Goal: Task Accomplishment & Management: Complete application form

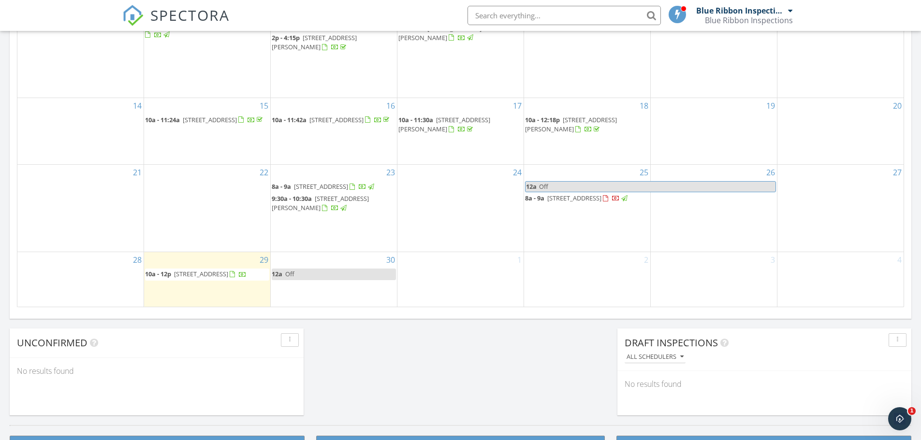
scroll to position [387, 0]
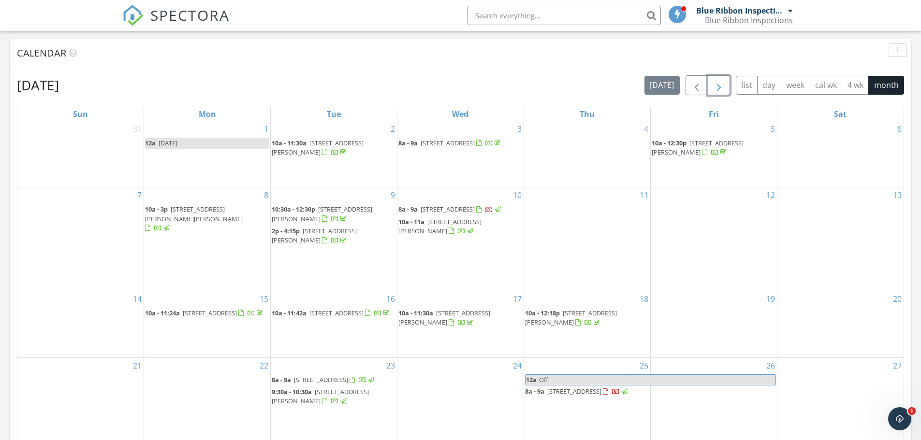
click at [720, 89] on span "button" at bounding box center [719, 86] width 12 height 12
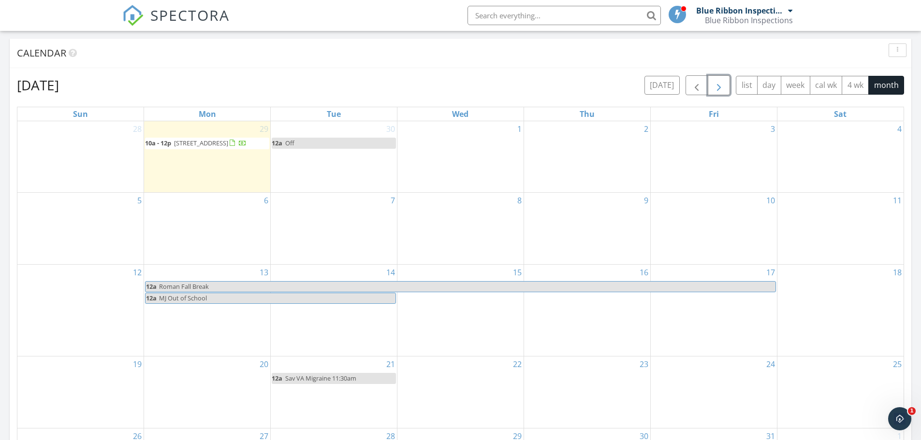
click at [67, 297] on div "12" at bounding box center [80, 310] width 126 height 91
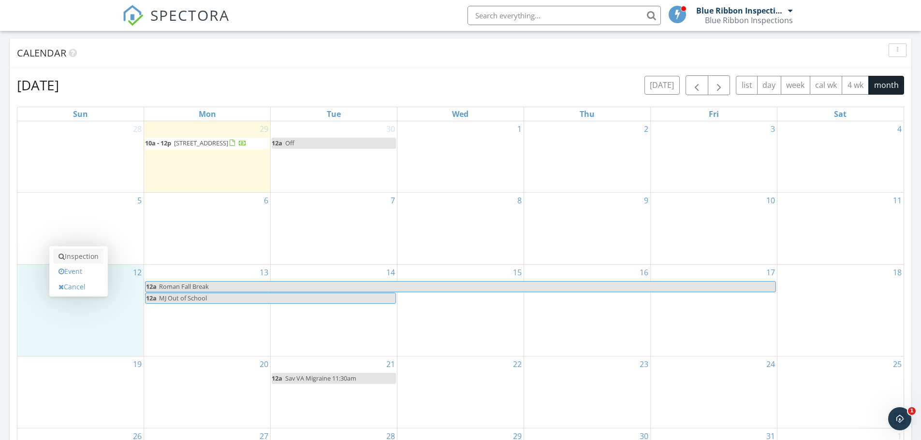
click at [78, 257] on link "Inspection" at bounding box center [79, 256] width 50 height 15
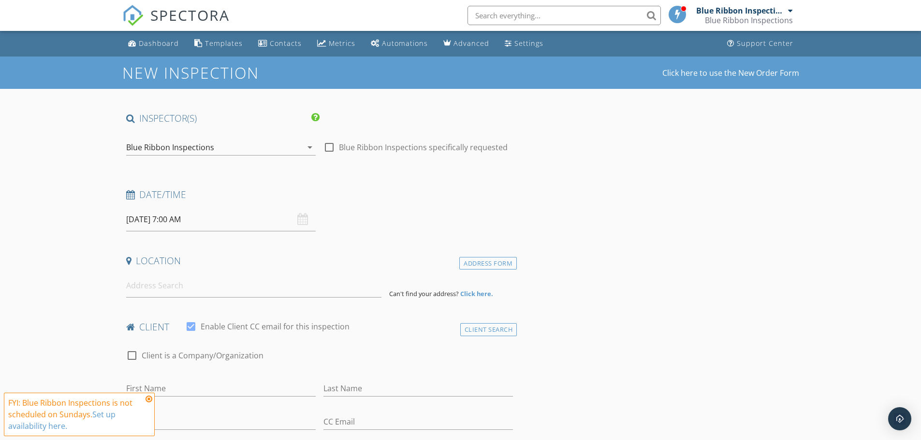
click at [149, 399] on icon at bounding box center [148, 399] width 7 height 8
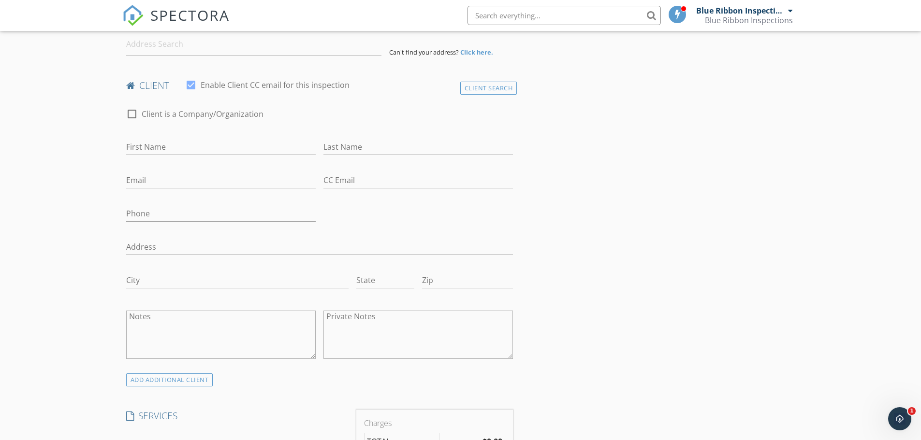
scroll to position [48, 0]
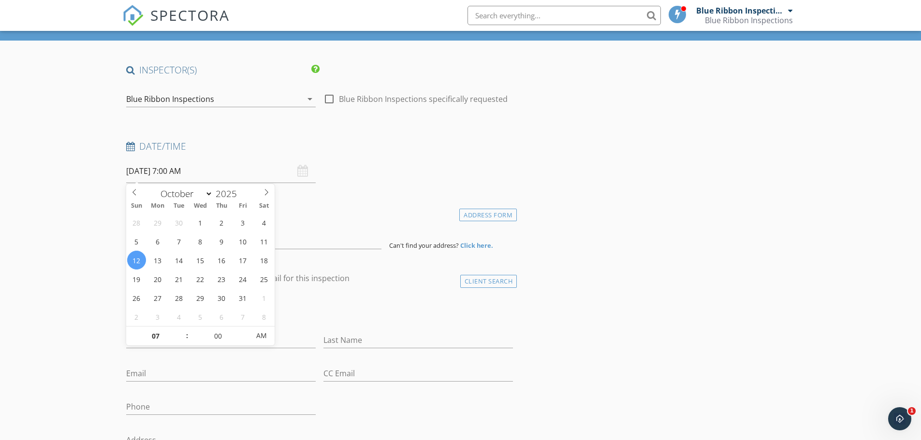
click at [183, 173] on input "10/12/2025 7:00 AM" at bounding box center [220, 171] width 189 height 24
type input "08"
type input "10/12/2025 8:00 AM"
click at [183, 332] on span at bounding box center [182, 332] width 7 height 10
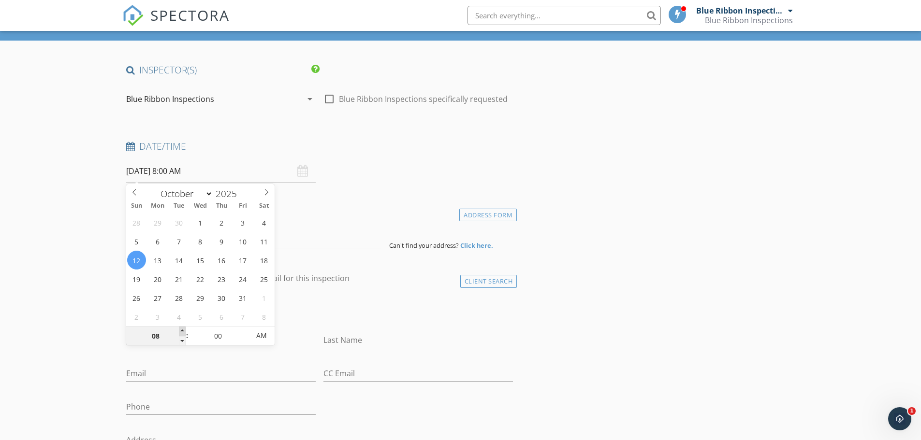
type input "10"
type input "10/12/2025 10:00 AM"
click at [183, 332] on span at bounding box center [182, 332] width 7 height 10
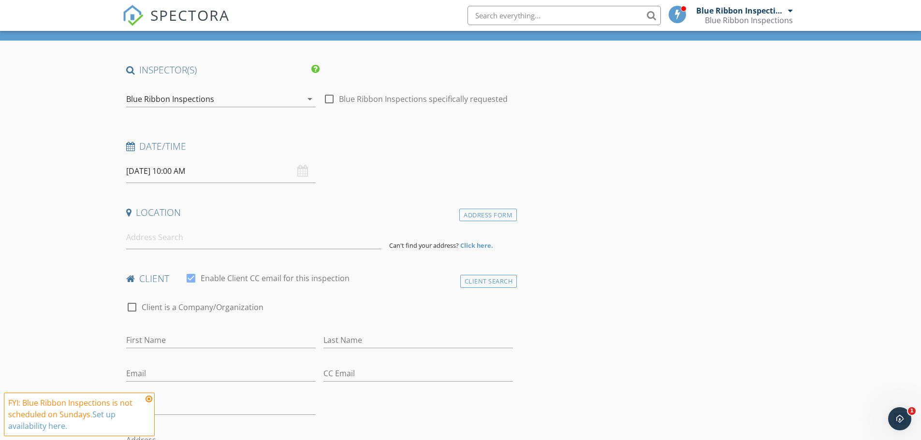
click at [182, 171] on input "10/12/2025 10:00 AM" at bounding box center [220, 171] width 189 height 24
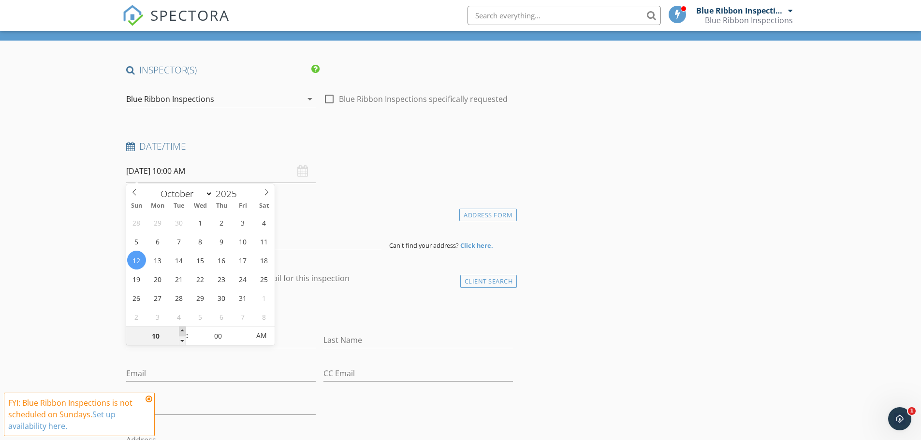
type input "11"
type input "10/12/2025 11:00 AM"
click at [180, 331] on span at bounding box center [182, 332] width 7 height 10
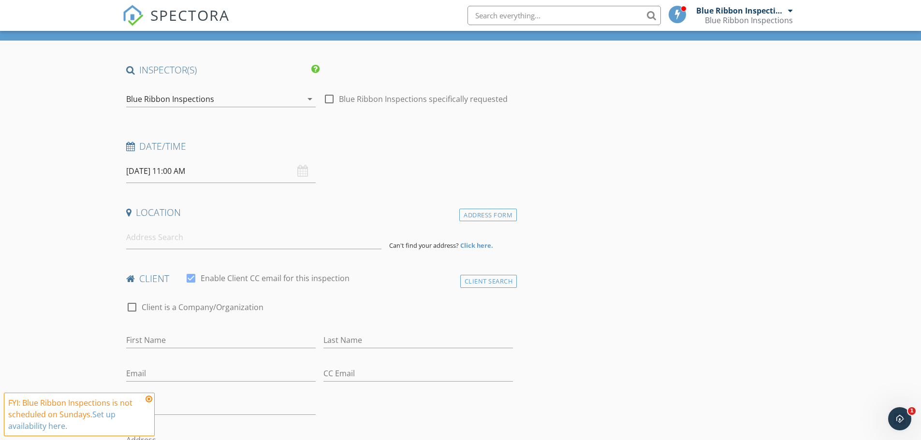
drag, startPoint x: 166, startPoint y: 240, endPoint x: 159, endPoint y: 235, distance: 8.7
click at [164, 238] on input at bounding box center [253, 238] width 255 height 24
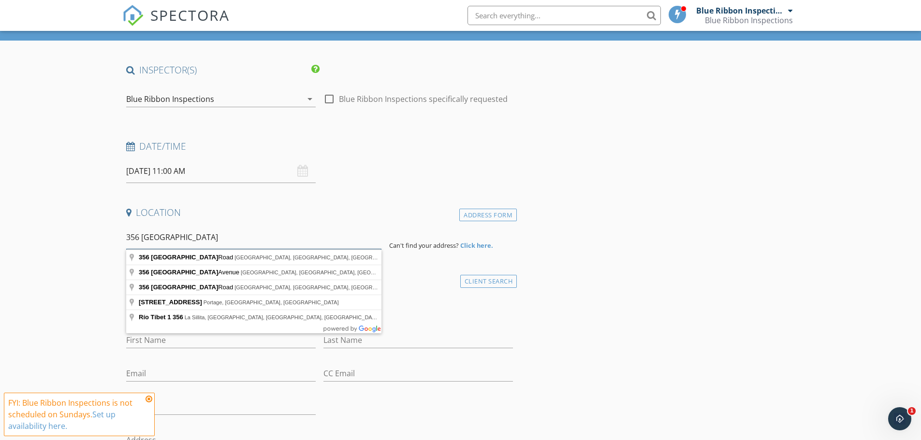
type input "356 tibet"
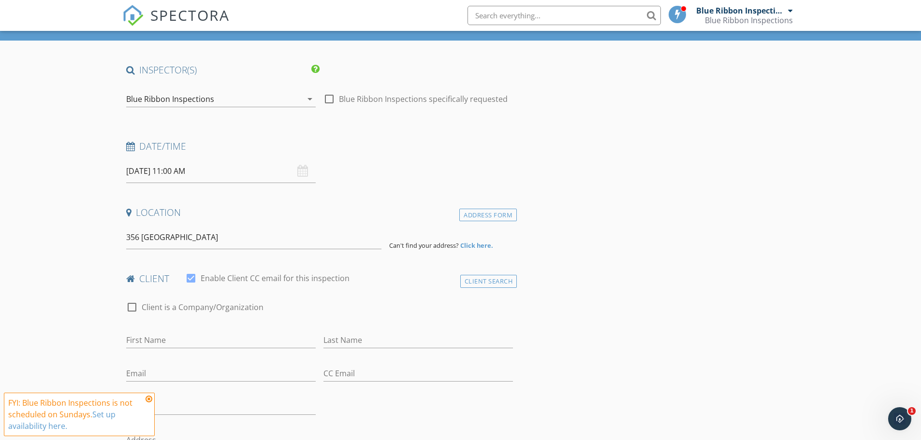
scroll to position [193, 0]
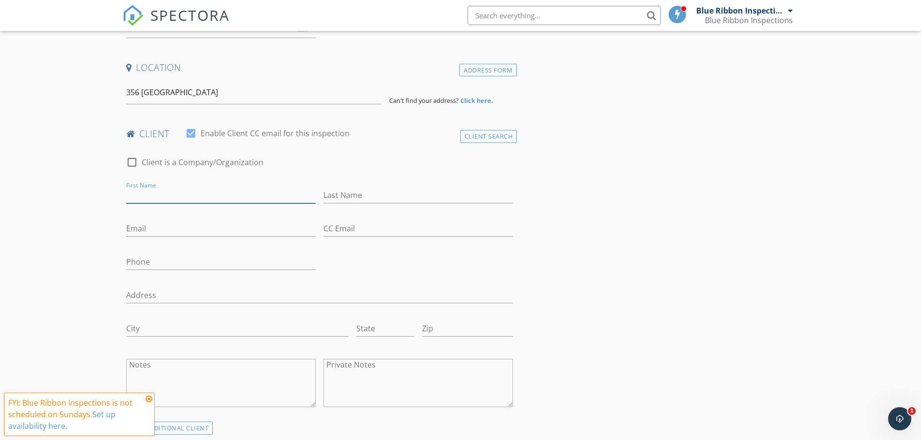
click at [153, 195] on input "First Name" at bounding box center [220, 196] width 189 height 16
type input "Andrea"
click at [345, 202] on input "Last Name" at bounding box center [417, 196] width 189 height 16
type input "Makay"
click at [160, 363] on textarea "Notes" at bounding box center [220, 383] width 189 height 48
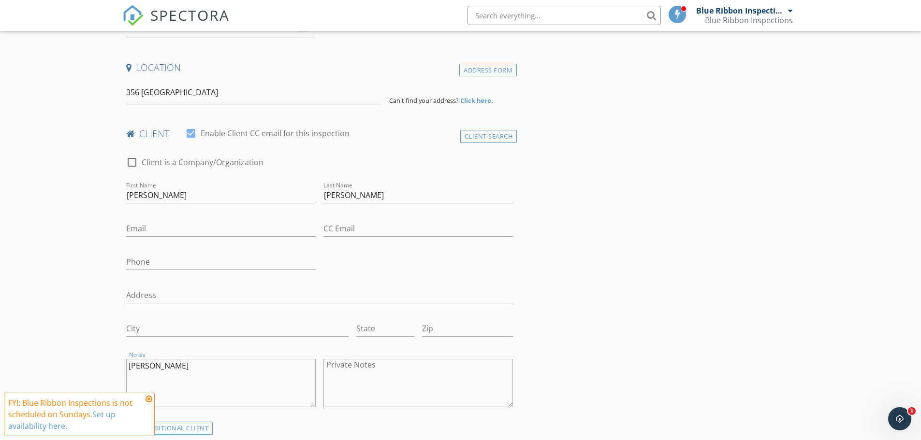
type textarea "Tyler Javens"
click at [158, 229] on input "Email" at bounding box center [220, 229] width 189 height 16
click at [134, 229] on input "nvout922@gmail" at bounding box center [220, 229] width 189 height 16
click at [208, 228] on input "intheout922@gmail" at bounding box center [220, 229] width 189 height 16
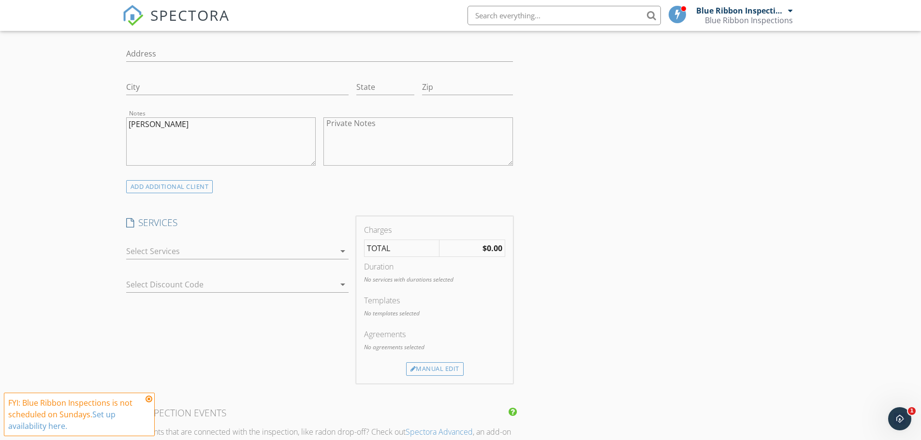
scroll to position [483, 0]
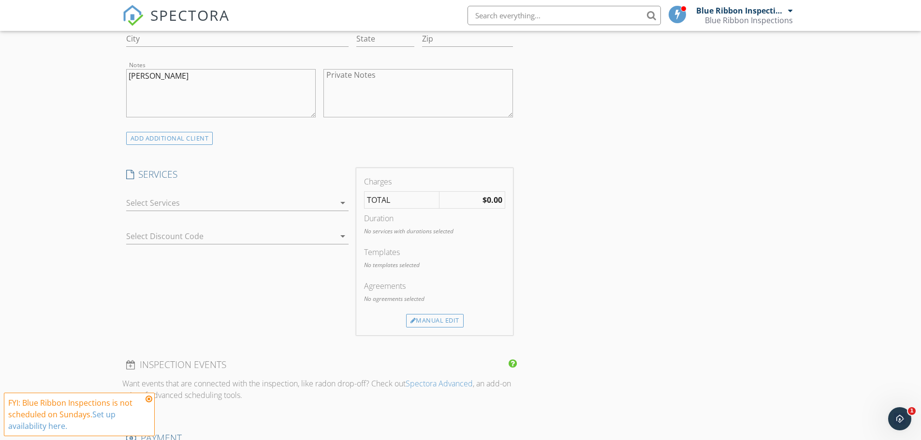
type input "[EMAIL_ADDRESS][DOMAIN_NAME]"
click at [201, 201] on div at bounding box center [230, 202] width 209 height 15
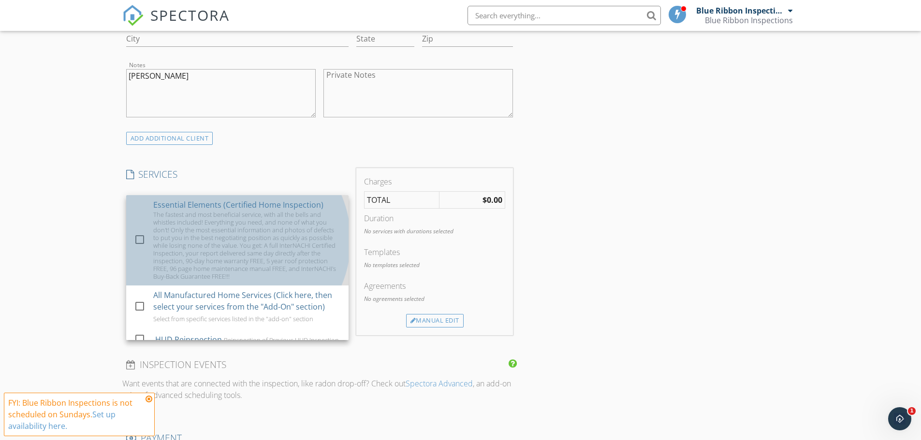
click at [169, 215] on div "The fastest and most beneficial service, with all the bells and whistles includ…" at bounding box center [247, 246] width 188 height 70
checkbox input "true"
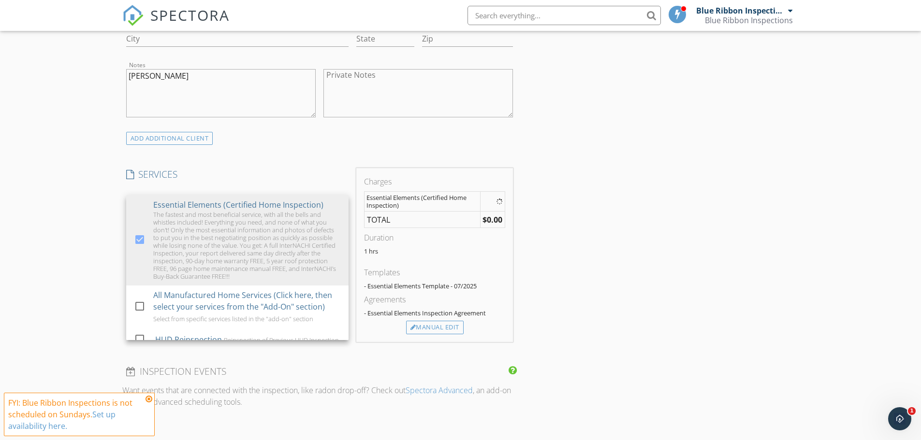
scroll to position [580, 0]
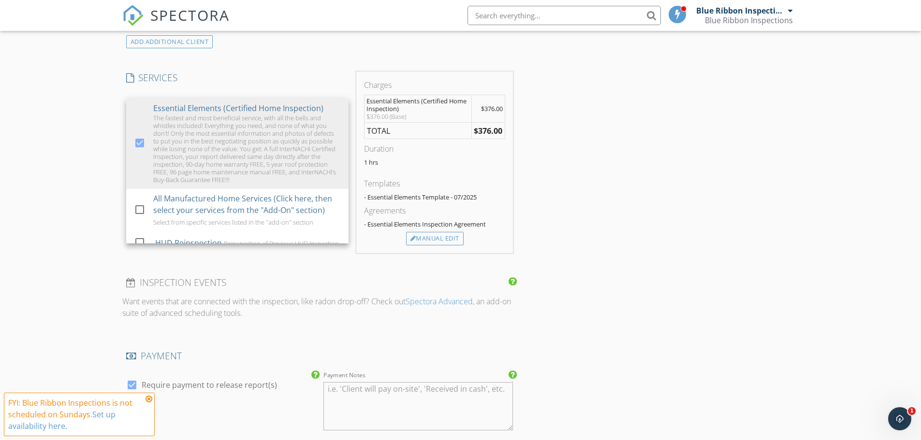
click at [60, 212] on div "New Inspection Click here to use the New Order Form INSPECTOR(S) check_box Blue…" at bounding box center [460, 333] width 921 height 1712
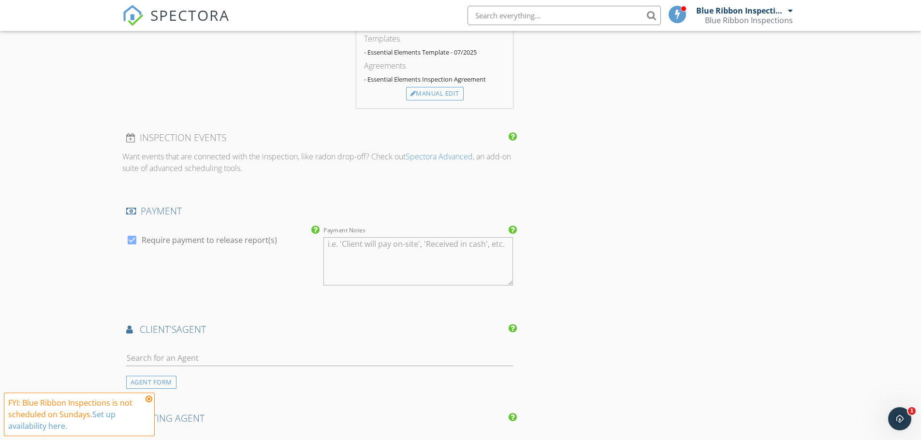
scroll to position [918, 0]
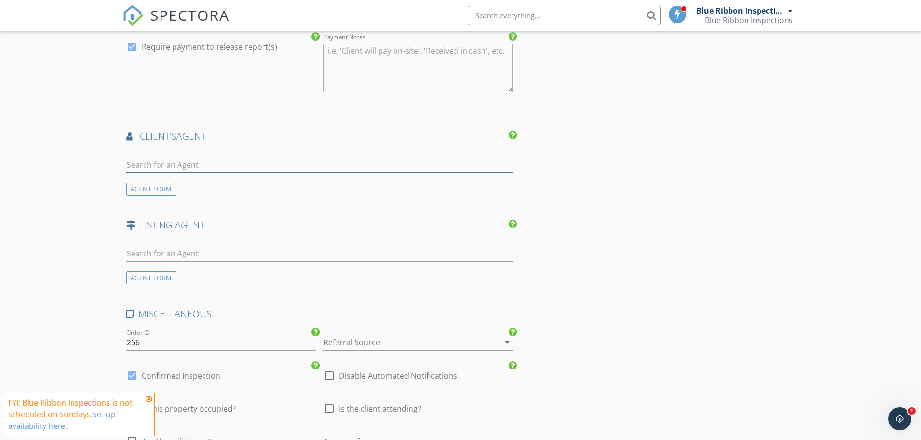
click at [173, 163] on input "text" at bounding box center [319, 165] width 387 height 16
type input "m"
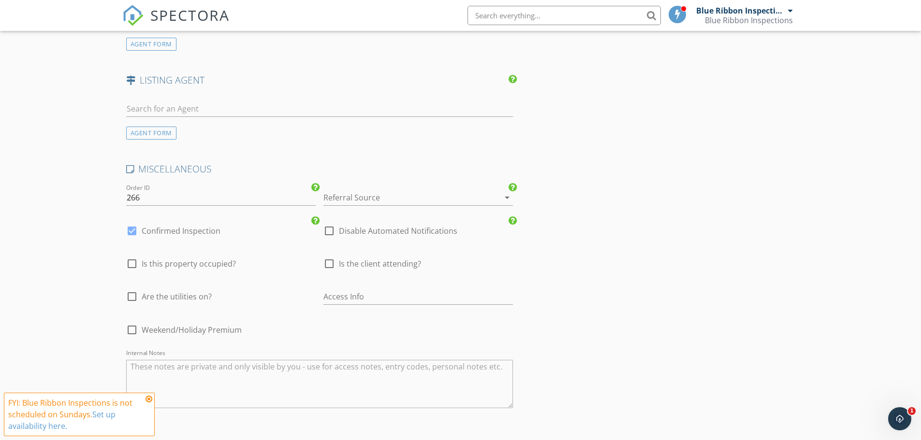
drag, startPoint x: 148, startPoint y: 399, endPoint x: 126, endPoint y: 375, distance: 32.1
click at [148, 399] on icon at bounding box center [148, 399] width 7 height 8
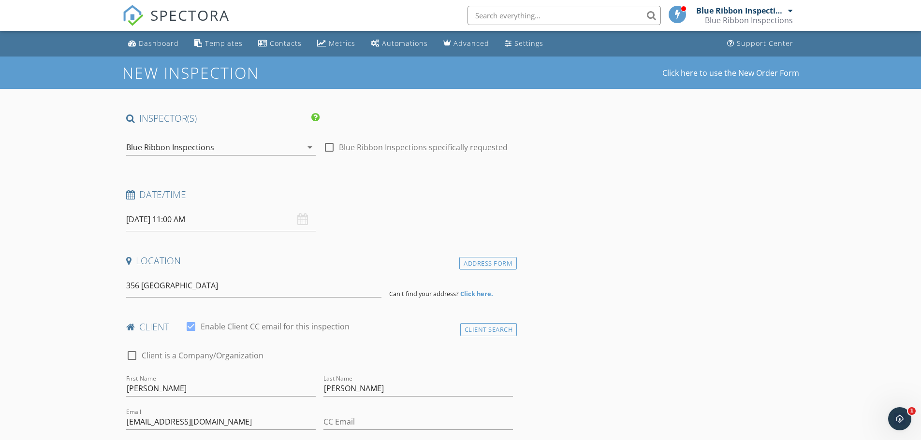
scroll to position [145, 0]
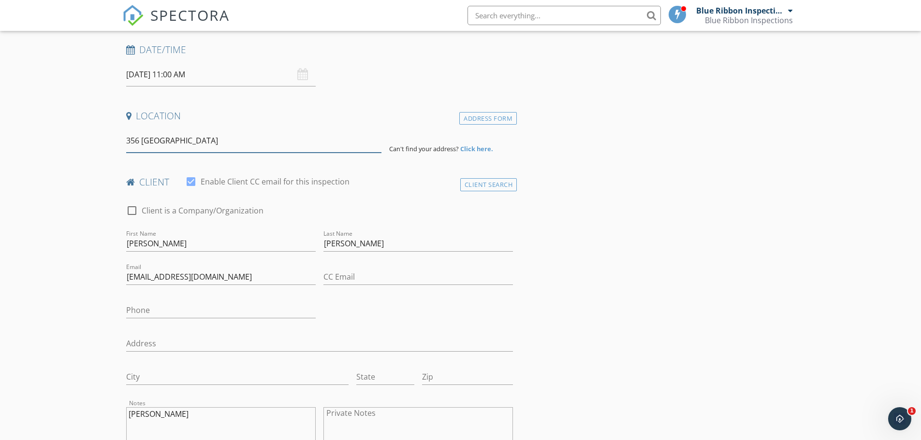
click at [160, 143] on input "356 tibet" at bounding box center [253, 141] width 255 height 24
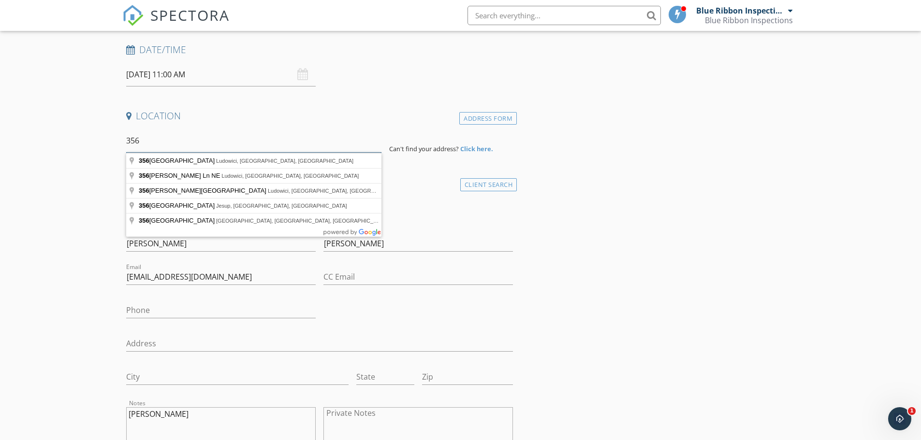
scroll to position [242, 0]
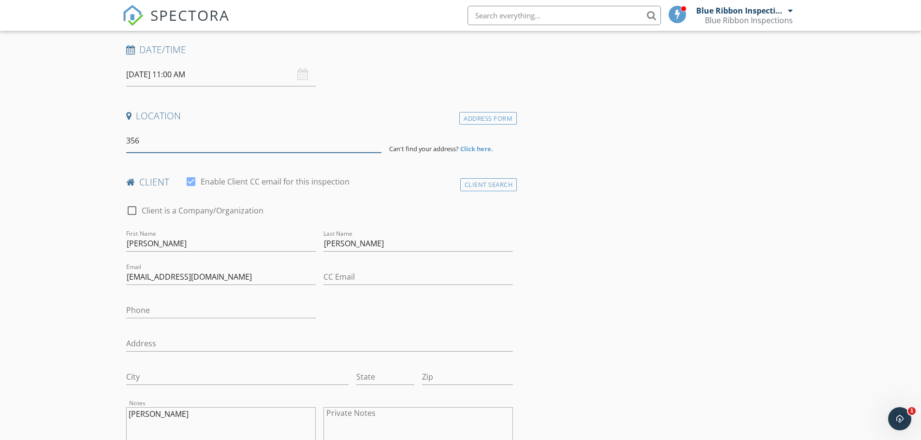
click at [151, 141] on input "356" at bounding box center [253, 141] width 255 height 24
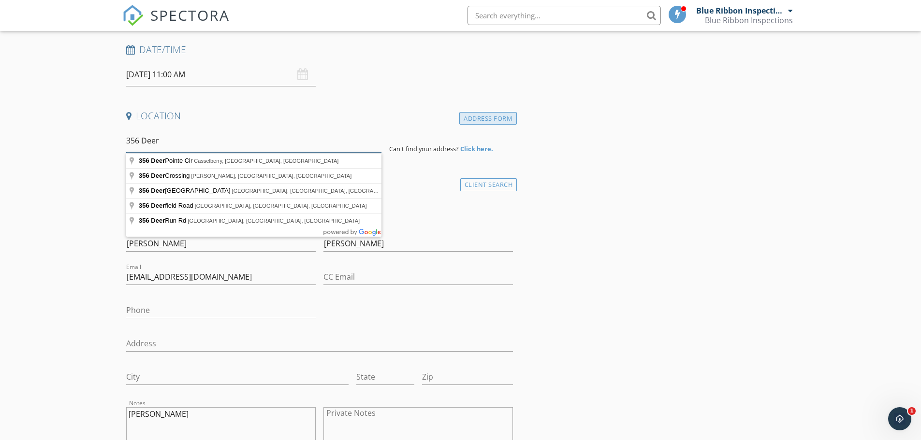
type input "356 Deer"
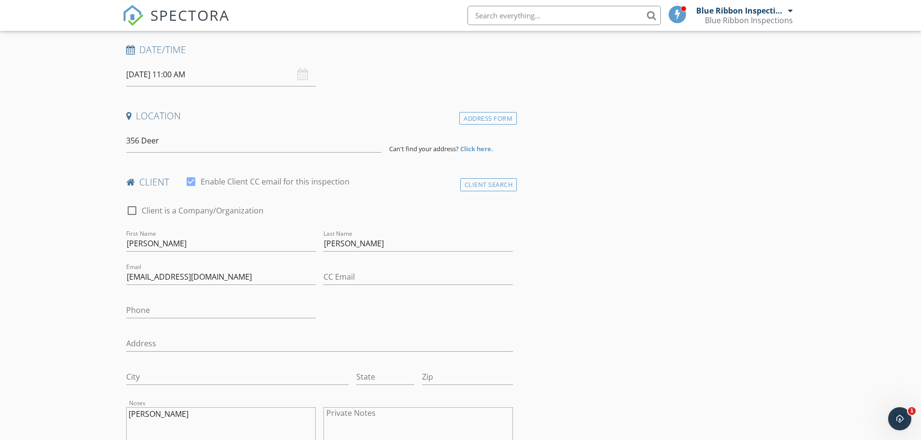
drag, startPoint x: 498, startPoint y: 115, endPoint x: 360, endPoint y: 156, distance: 144.0
click at [497, 115] on div "Address Form" at bounding box center [488, 118] width 58 height 13
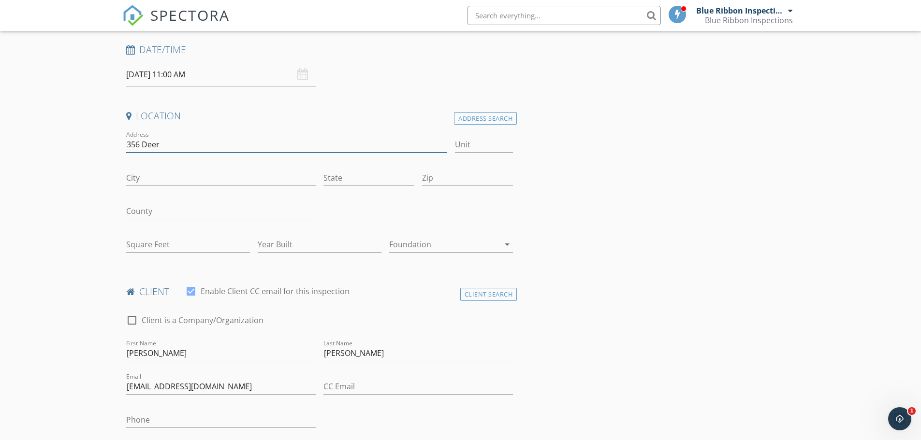
click at [171, 146] on input "356 Deer" at bounding box center [286, 145] width 321 height 16
type input "356 Deer Meadow Way SE"
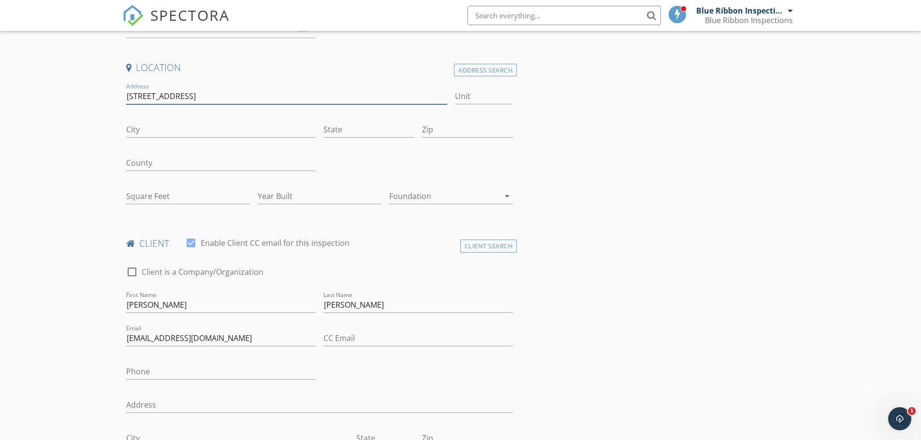
scroll to position [97, 0]
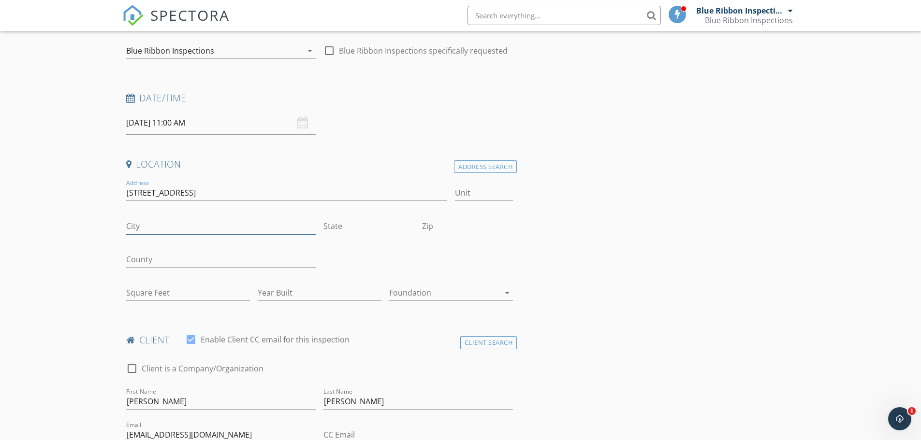
click at [162, 227] on input "City" at bounding box center [220, 226] width 189 height 16
type input "Allenhurst"
click at [340, 229] on input "State" at bounding box center [368, 226] width 91 height 16
type input "GA"
click at [445, 225] on input "Zip" at bounding box center [467, 226] width 91 height 16
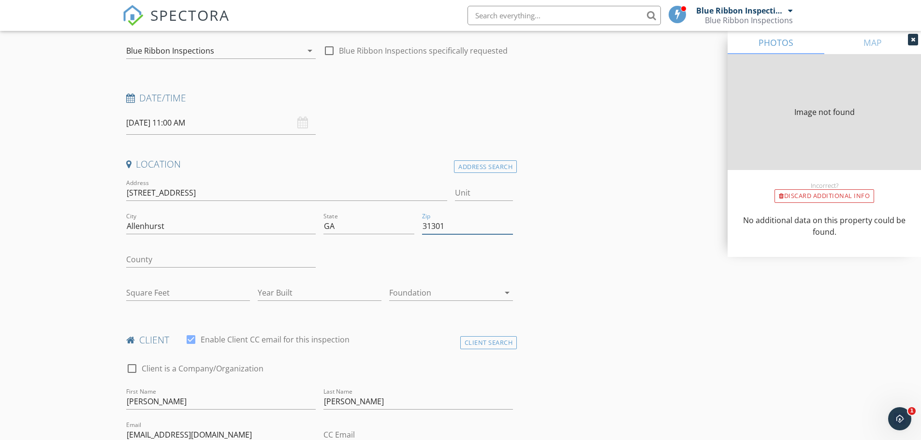
type input "31301"
click at [173, 260] on input "County" at bounding box center [220, 260] width 189 height 16
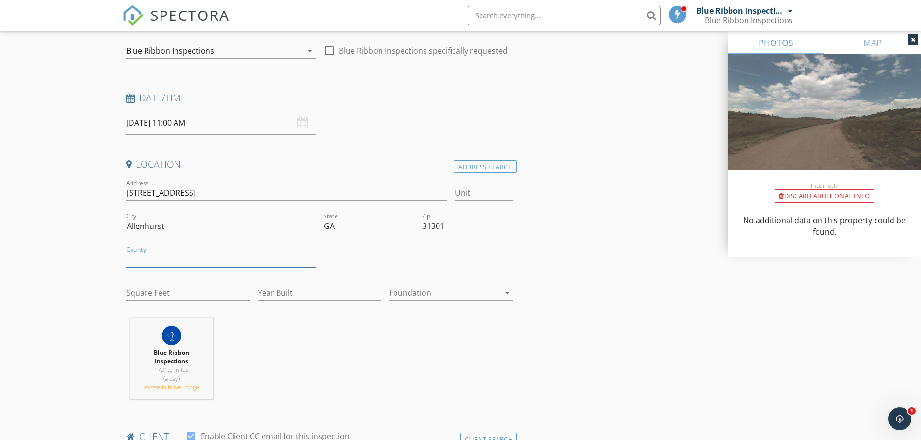
type input "Liberty"
click at [167, 296] on input "Square Feet" at bounding box center [188, 293] width 124 height 16
click at [192, 297] on input "Square Feet" at bounding box center [188, 293] width 124 height 16
type input "2825"
click at [263, 289] on input "Year Built" at bounding box center [320, 293] width 124 height 16
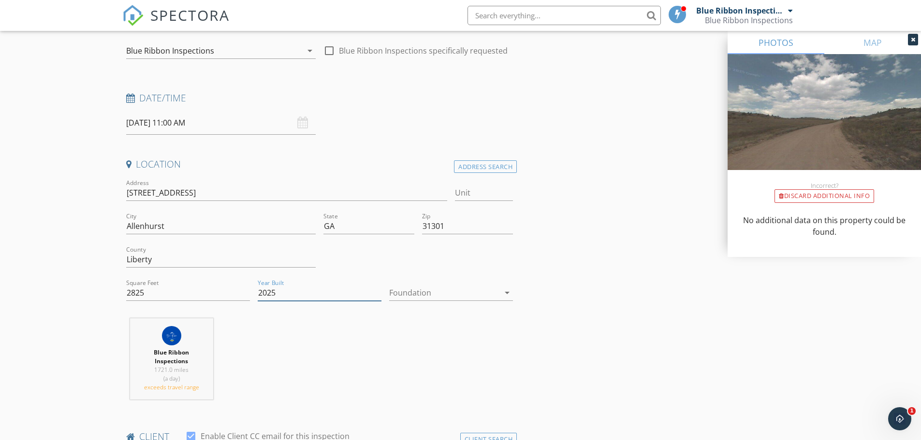
type input "2025"
click at [223, 123] on input "10/12/2025 11:00 AM" at bounding box center [220, 123] width 189 height 24
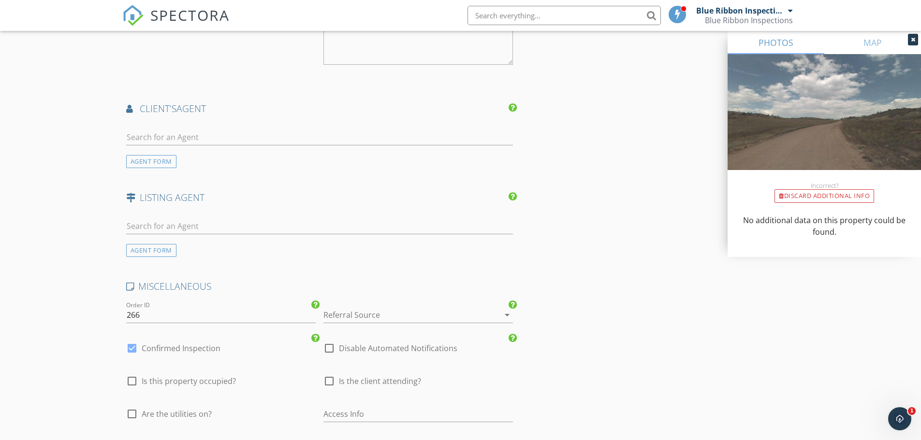
scroll to position [1111, 0]
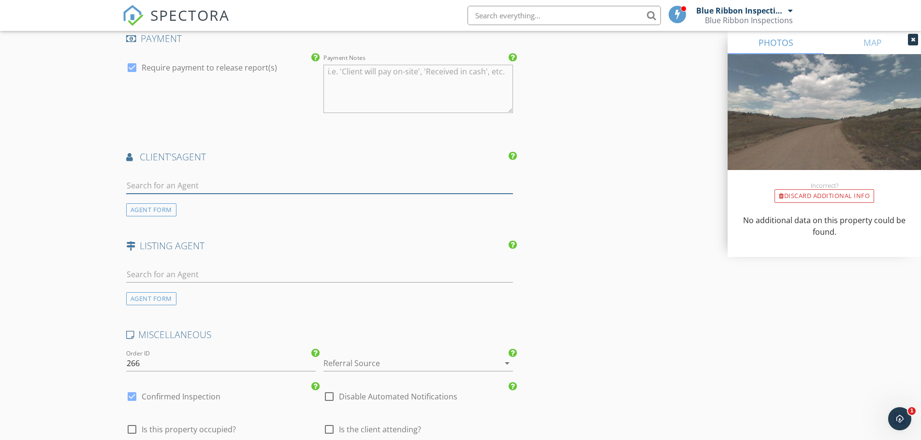
click at [201, 190] on input "text" at bounding box center [319, 186] width 387 height 16
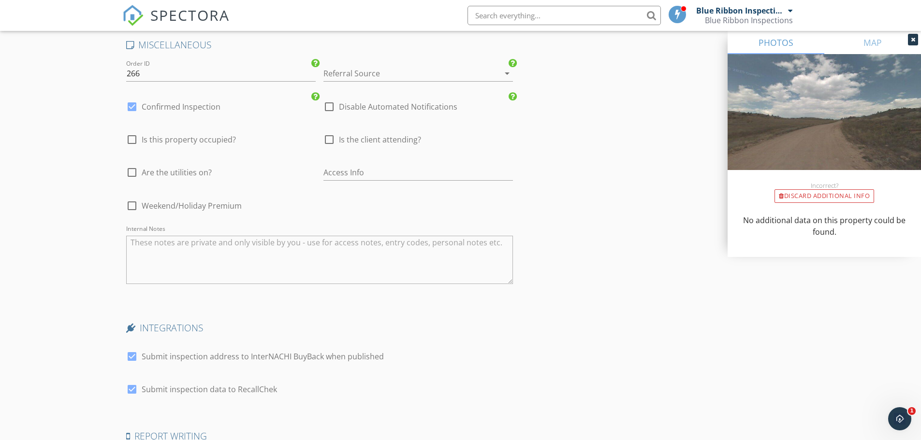
scroll to position [1543, 0]
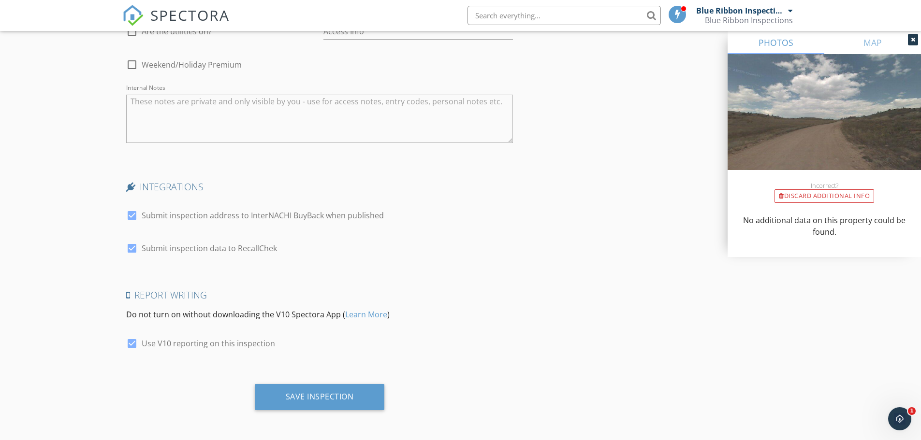
drag, startPoint x: 290, startPoint y: 401, endPoint x: 261, endPoint y: 397, distance: 29.7
click at [291, 401] on div "Save Inspection" at bounding box center [320, 397] width 68 height 10
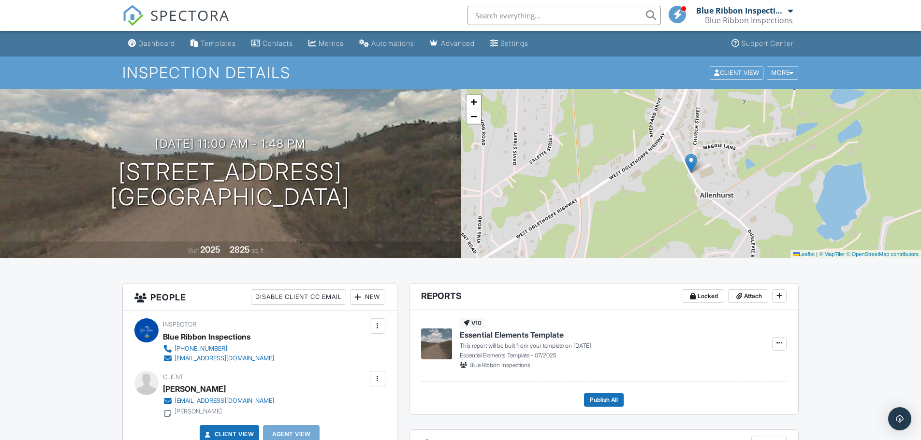
click at [158, 43] on div "Dashboard" at bounding box center [156, 43] width 37 height 8
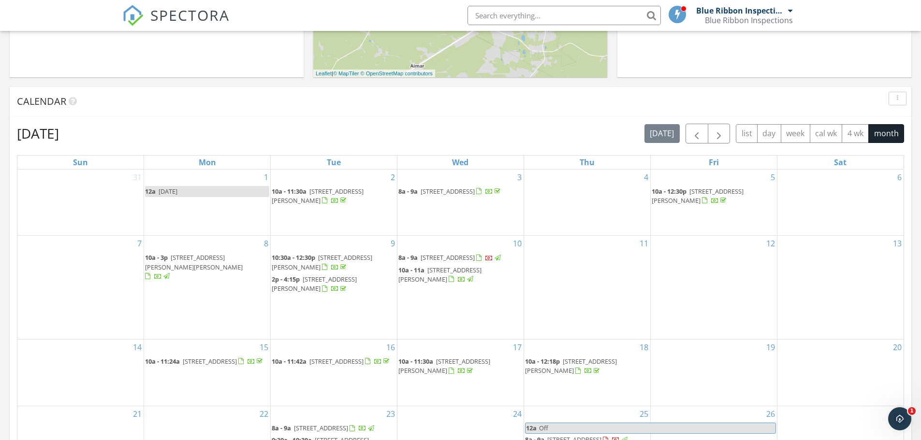
scroll to position [387, 0]
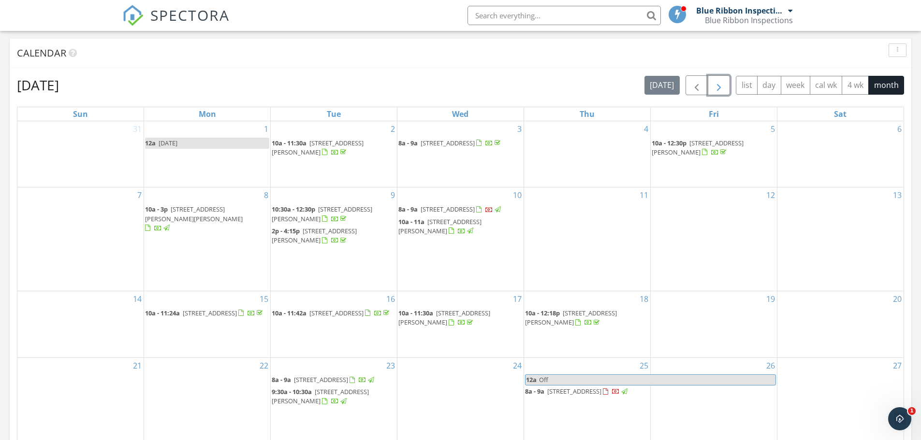
click at [721, 88] on span "button" at bounding box center [719, 86] width 12 height 12
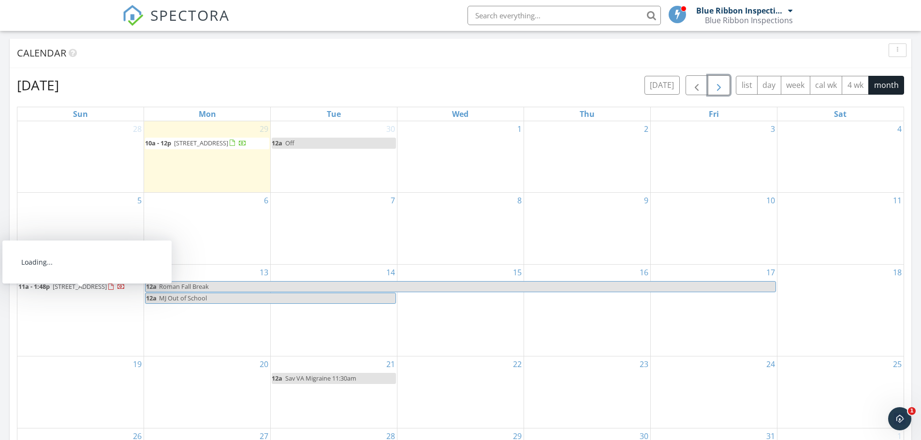
click at [65, 291] on span "356 Deer Meadow Way SE, Allenhurst 31301" at bounding box center [80, 286] width 54 height 9
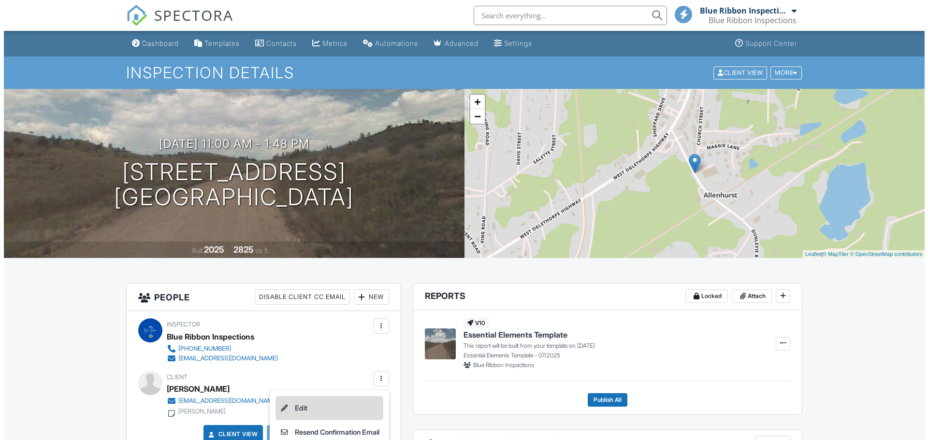
scroll to position [193, 0]
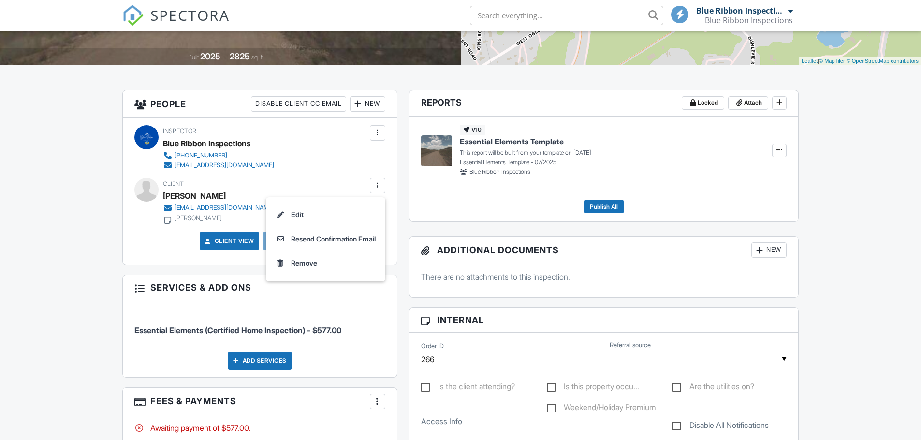
click at [302, 216] on li "Edit" at bounding box center [326, 215] width 108 height 24
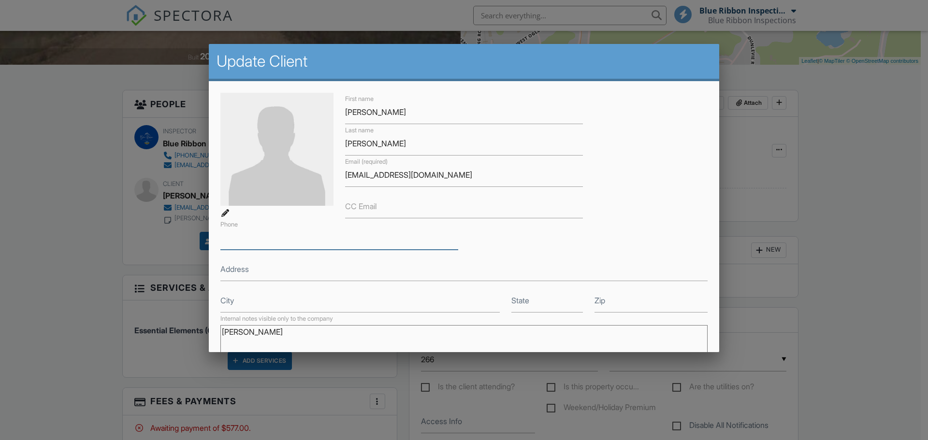
click at [288, 244] on input "Phone" at bounding box center [339, 238] width 238 height 24
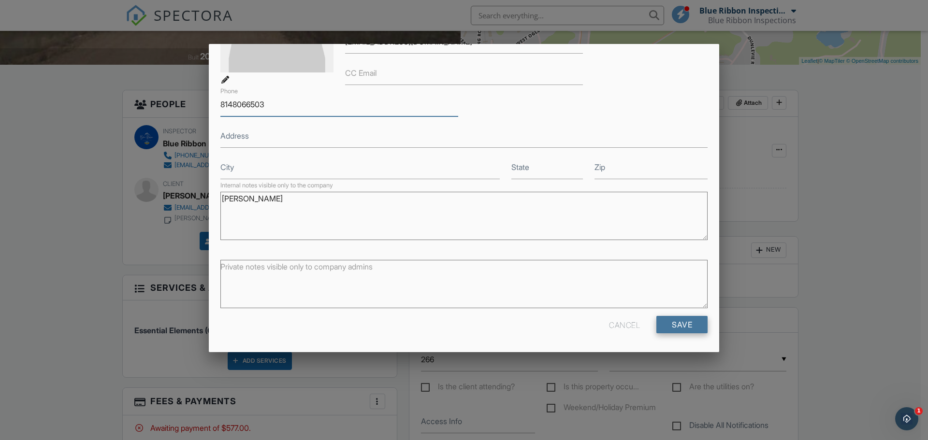
type input "8148066503"
click at [677, 326] on input "Save" at bounding box center [681, 324] width 51 height 17
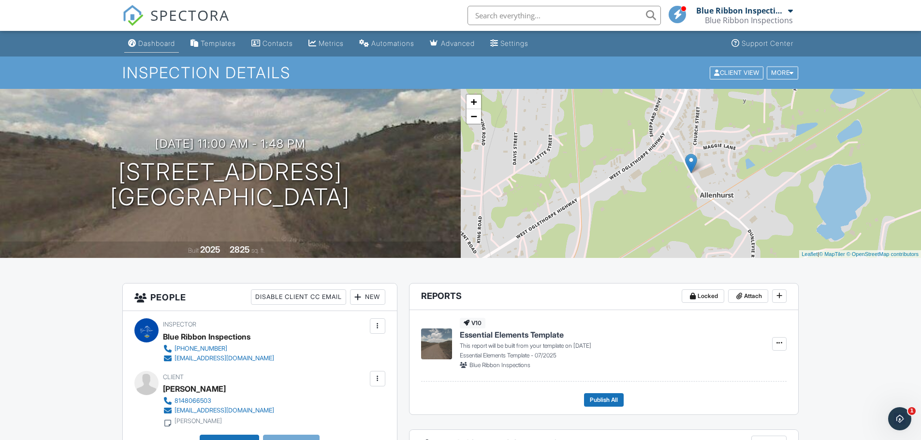
click at [148, 41] on div "Dashboard" at bounding box center [156, 43] width 37 height 8
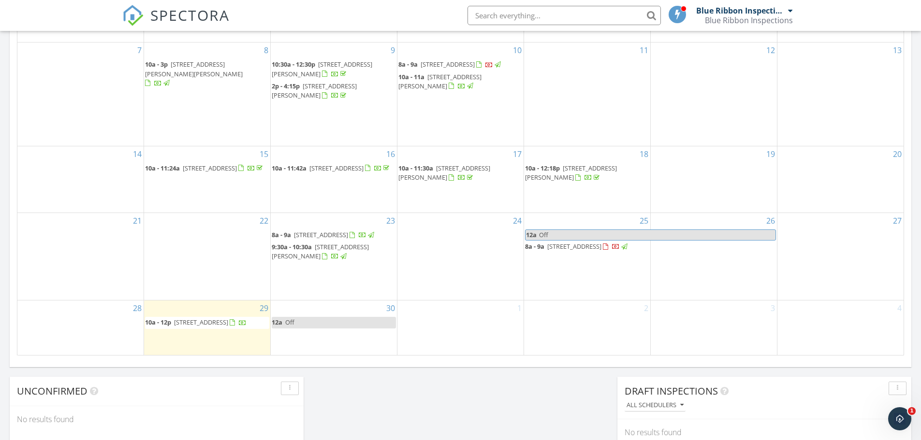
scroll to position [338, 0]
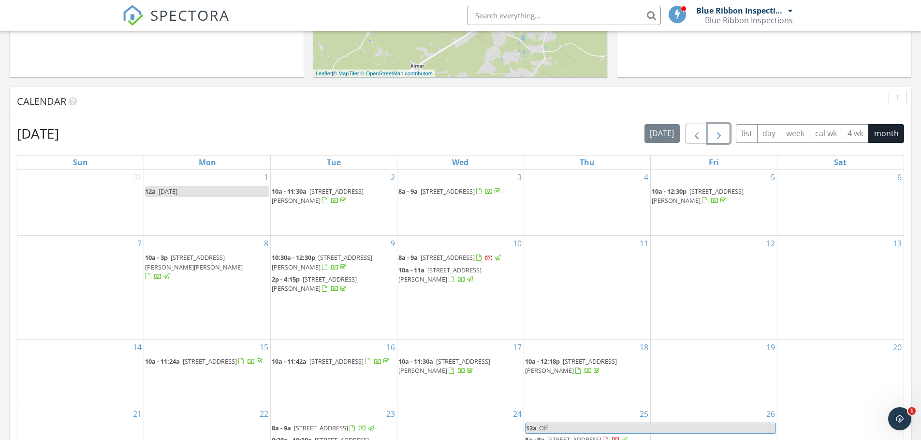
click at [714, 136] on span "button" at bounding box center [719, 134] width 12 height 12
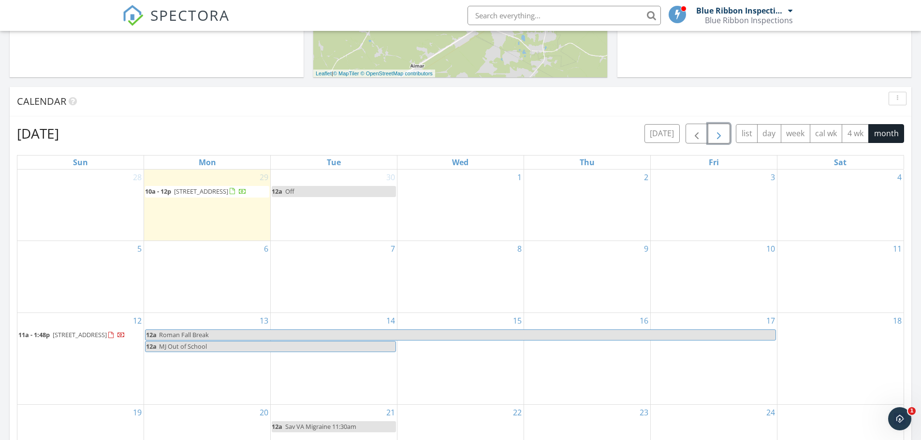
scroll to position [483, 0]
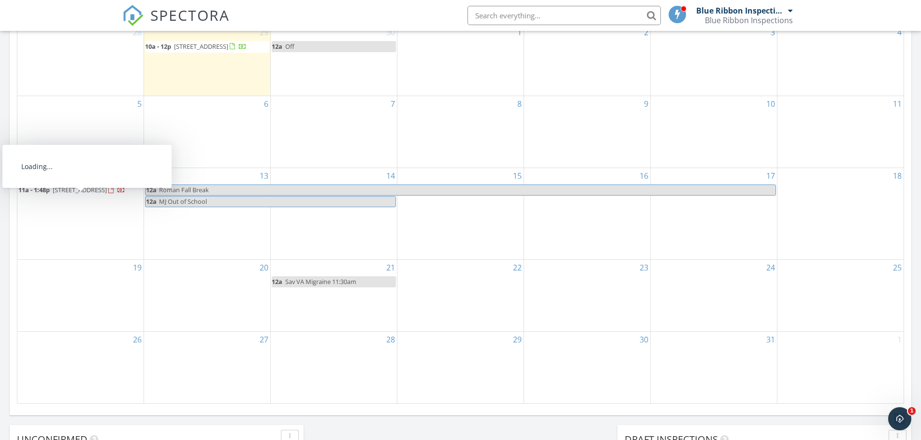
click at [98, 194] on span "356 Deer Meadow Way SE, Allenhurst 31301" at bounding box center [80, 190] width 54 height 9
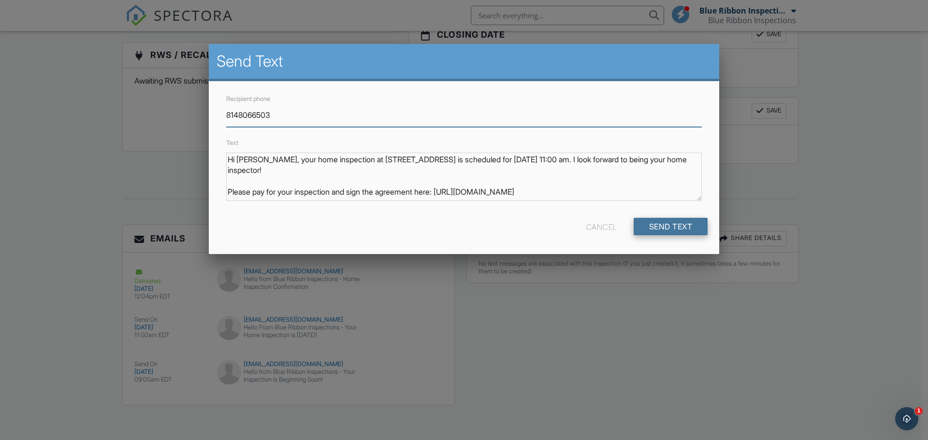
type input "8148066503"
drag, startPoint x: 681, startPoint y: 228, endPoint x: 677, endPoint y: 231, distance: 5.2
click at [678, 230] on input "Send Text" at bounding box center [671, 226] width 74 height 17
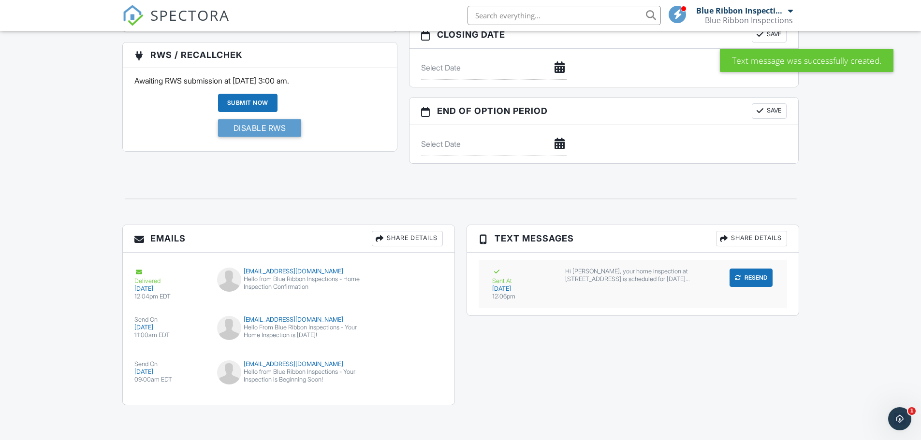
click at [581, 277] on div "Hi [PERSON_NAME], your home inspection at [STREET_ADDRESS] is scheduled for [DA…" at bounding box center [632, 275] width 135 height 15
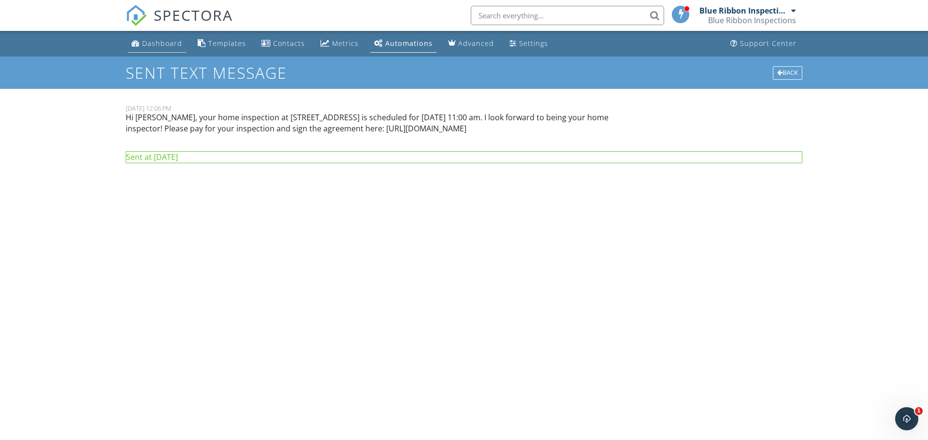
click at [170, 44] on div "Dashboard" at bounding box center [162, 43] width 40 height 9
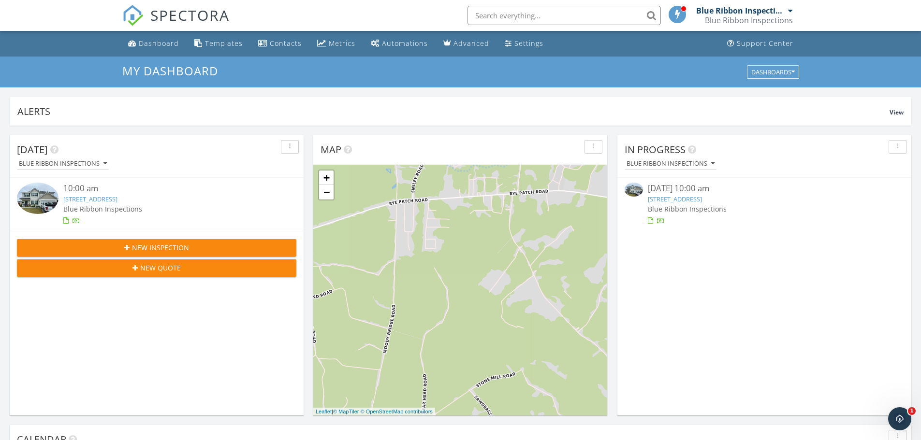
scroll to position [894, 936]
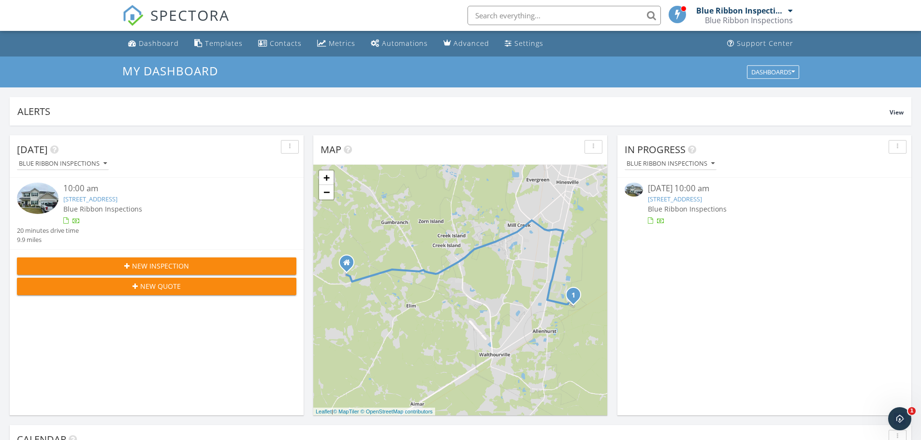
click at [117, 196] on link "154 Cherokee Oaks Crossing, Hinesville, GA 31313" at bounding box center [90, 199] width 54 height 9
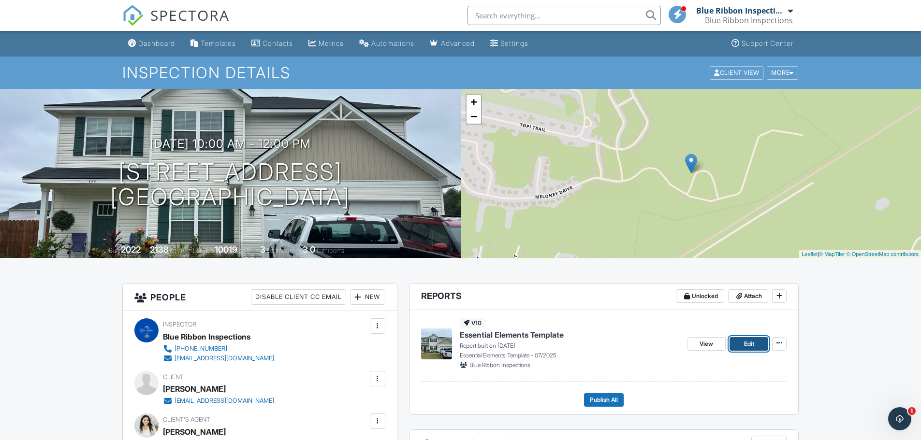
click at [734, 346] on link "Edit" at bounding box center [748, 344] width 39 height 14
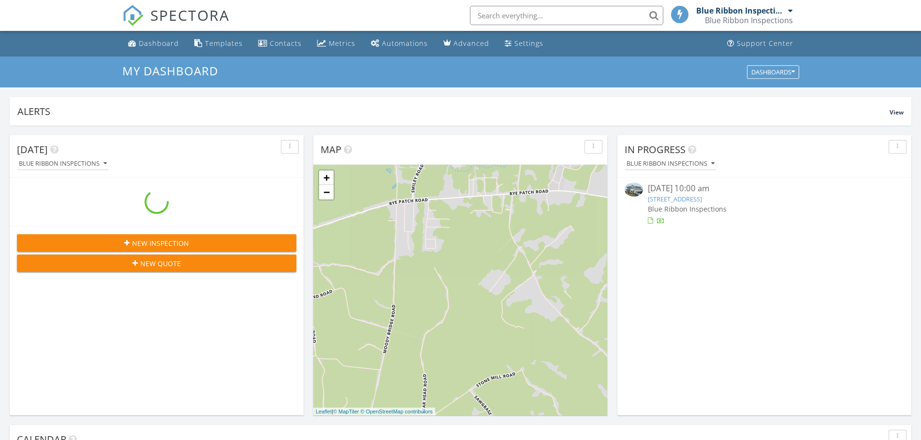
scroll to position [894, 936]
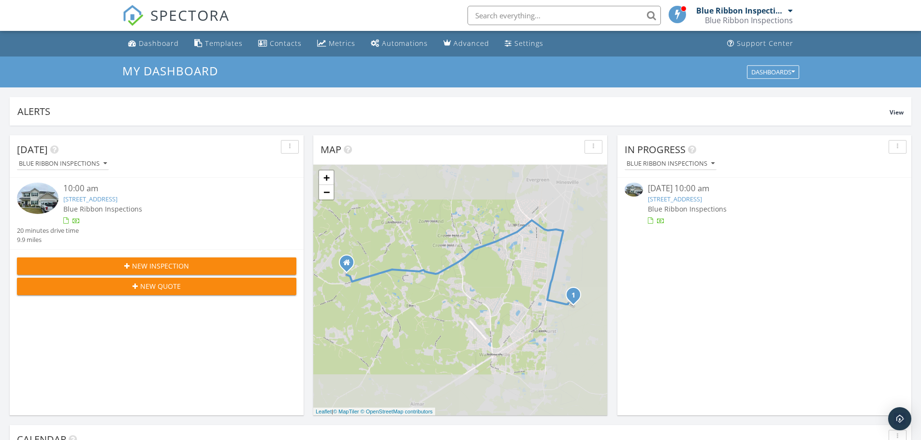
click at [116, 199] on link "[STREET_ADDRESS]" at bounding box center [90, 199] width 54 height 9
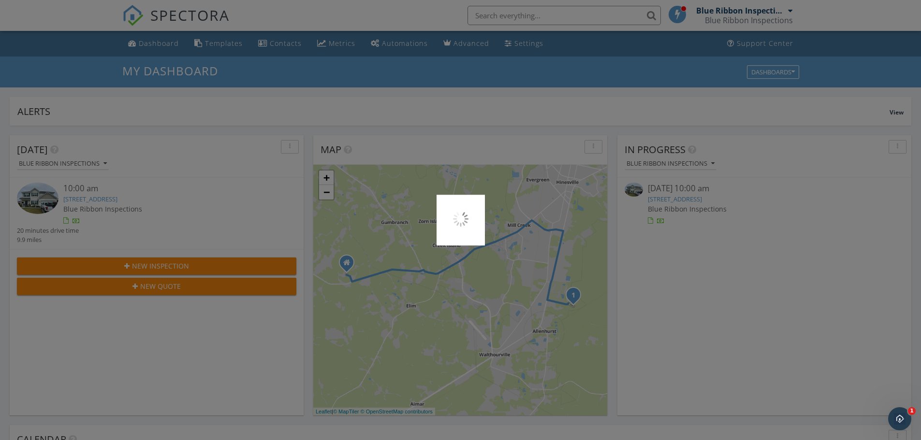
scroll to position [0, 0]
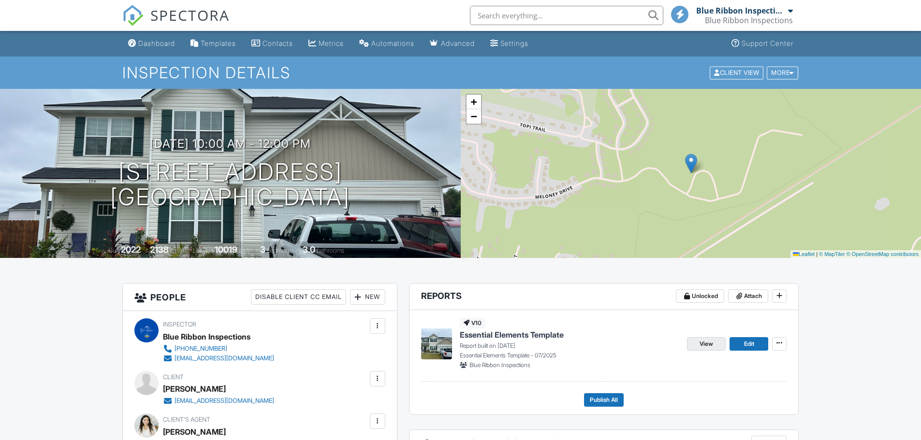
scroll to position [145, 0]
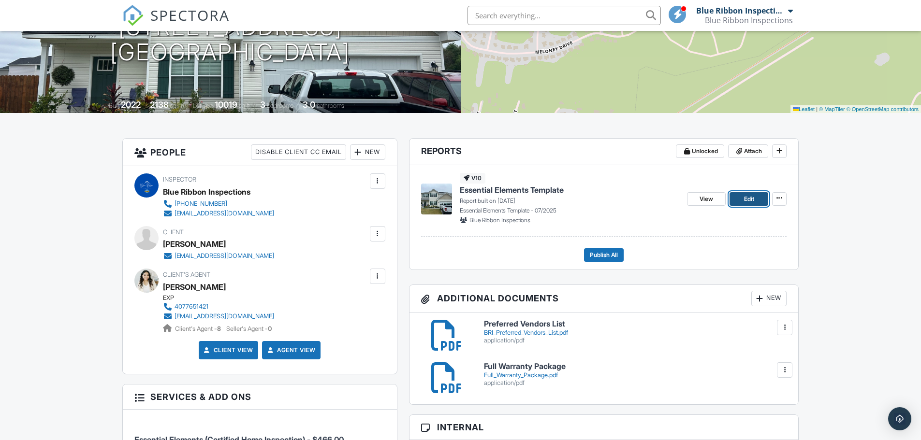
click at [738, 201] on link "Edit" at bounding box center [748, 199] width 39 height 14
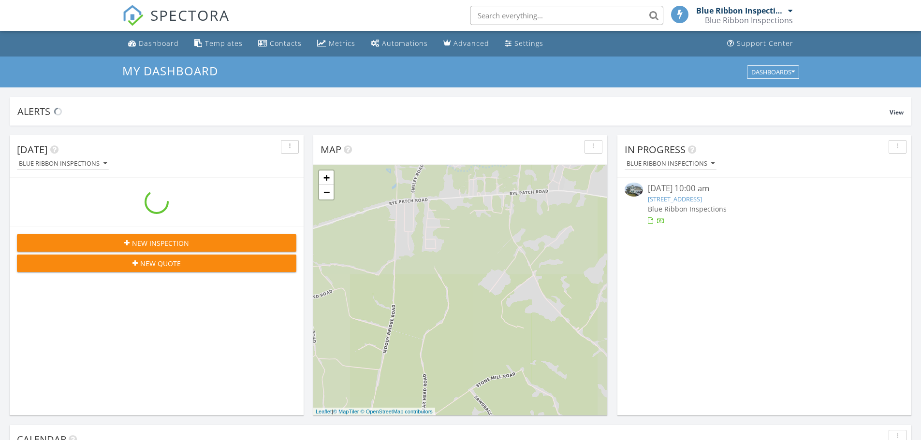
scroll to position [894, 936]
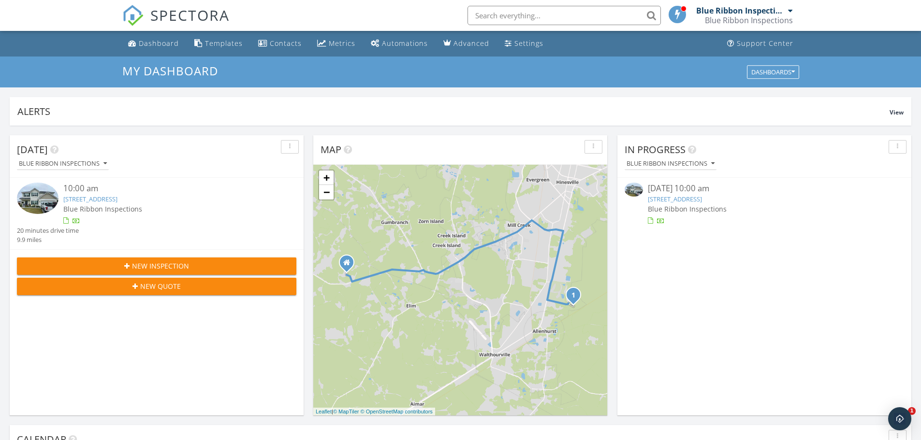
click at [112, 200] on link "[STREET_ADDRESS]" at bounding box center [90, 199] width 54 height 9
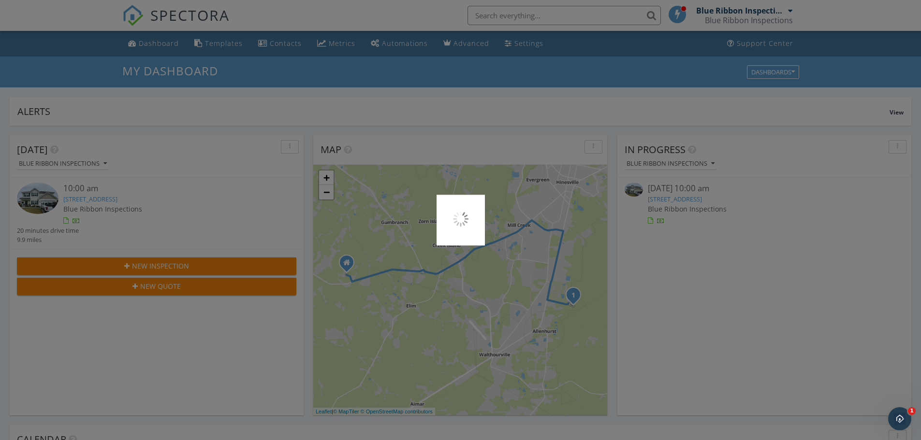
scroll to position [0, 0]
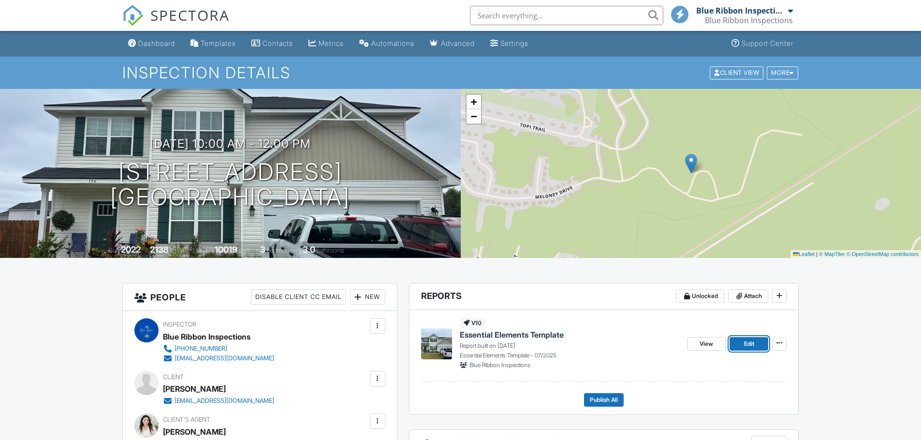
click at [734, 342] on link "Edit" at bounding box center [748, 344] width 39 height 14
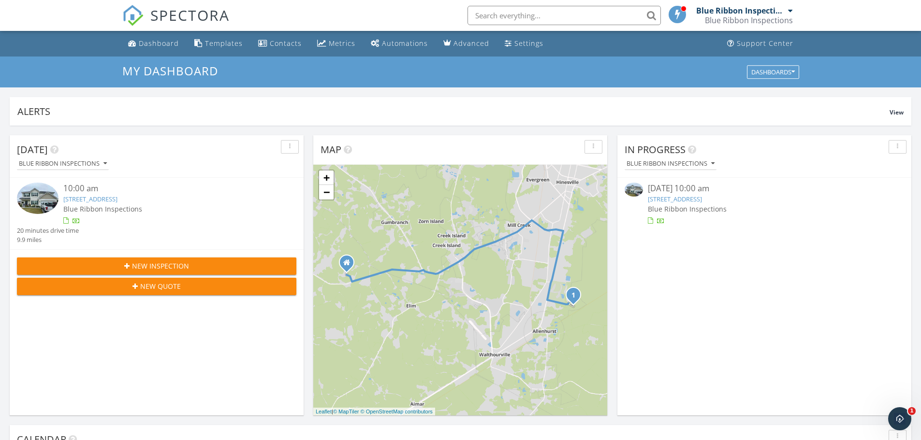
click at [117, 200] on link "[STREET_ADDRESS]" at bounding box center [90, 199] width 54 height 9
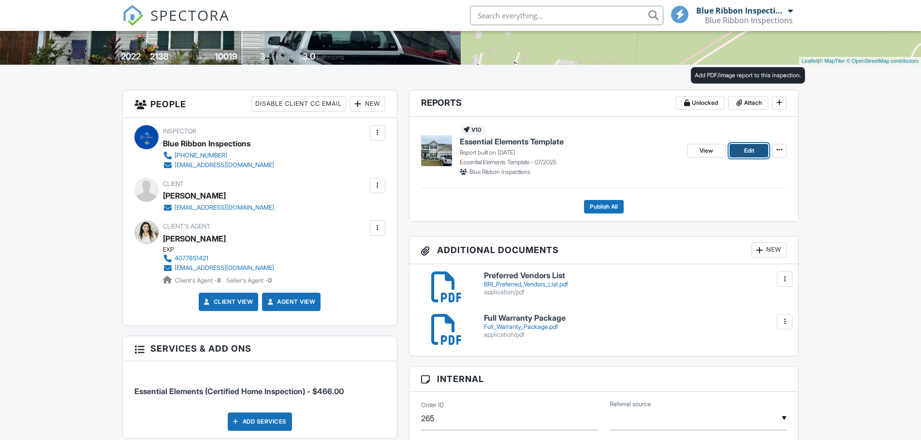
click at [740, 150] on link "Edit" at bounding box center [748, 151] width 39 height 14
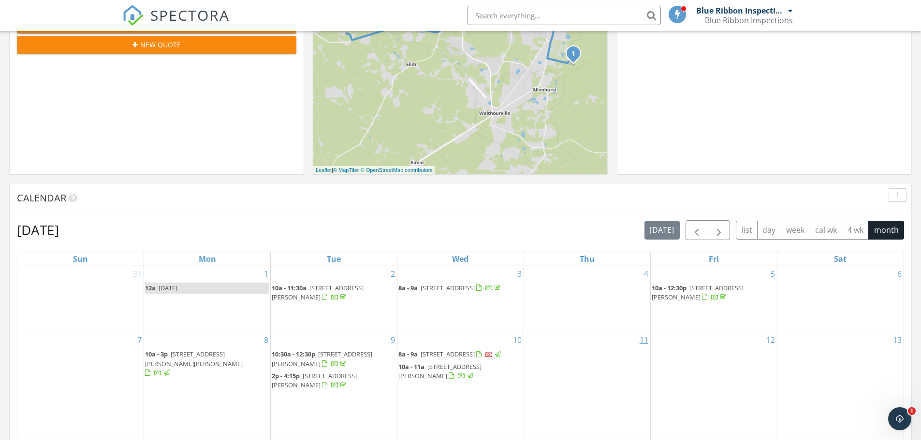
scroll to position [338, 0]
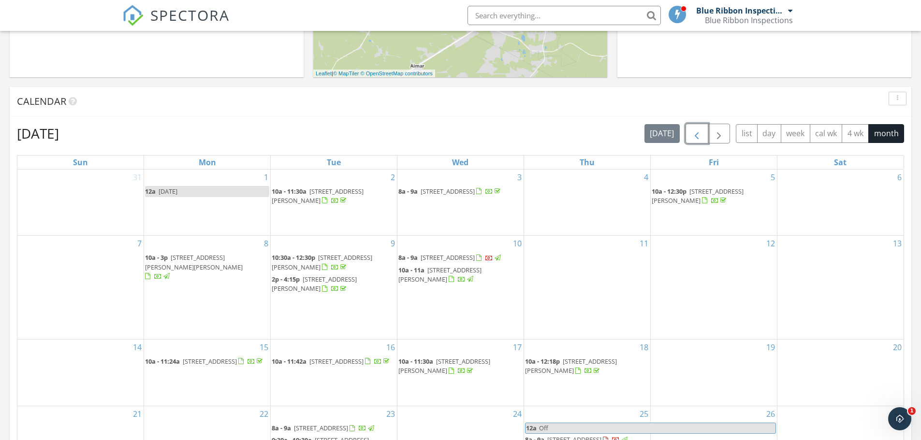
click at [695, 136] on span "button" at bounding box center [697, 134] width 12 height 12
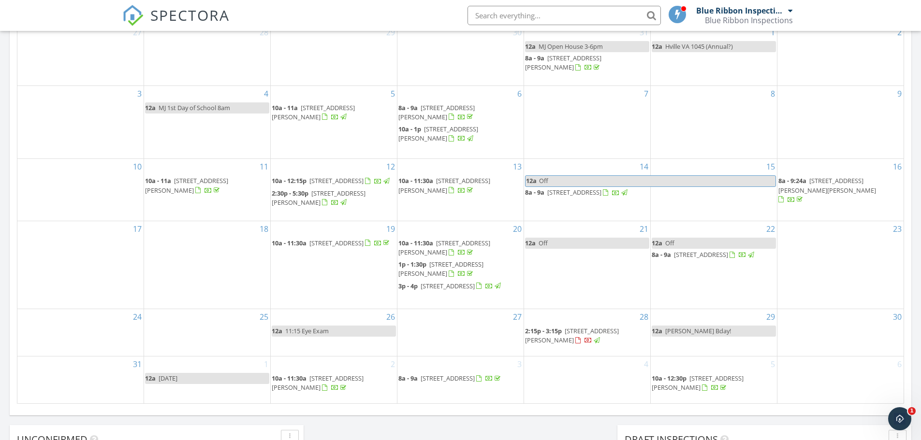
scroll to position [387, 0]
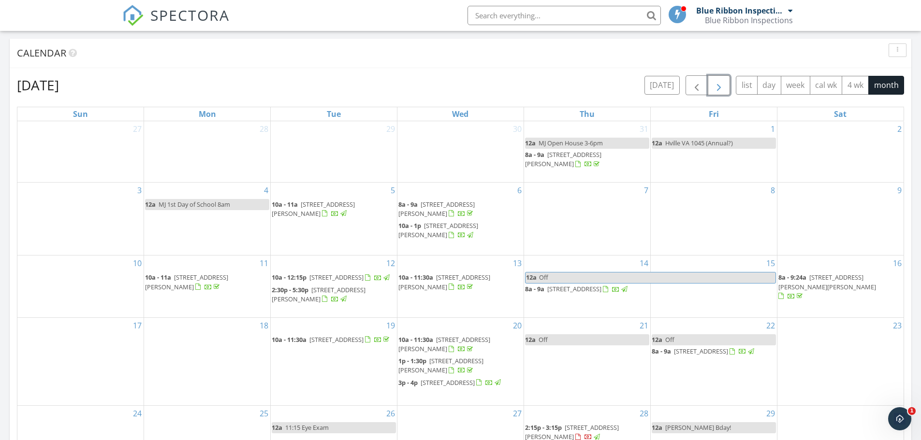
click at [714, 86] on span "button" at bounding box center [719, 86] width 12 height 12
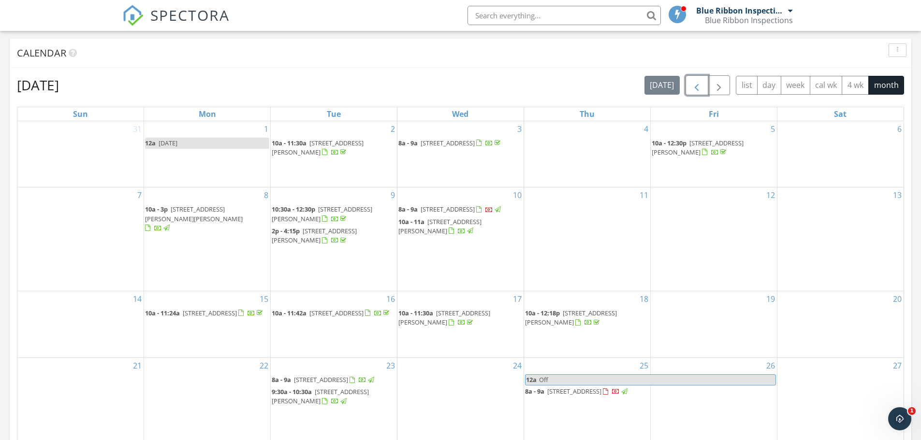
drag, startPoint x: 694, startPoint y: 91, endPoint x: 708, endPoint y: 100, distance: 16.7
click at [694, 91] on span "button" at bounding box center [697, 86] width 12 height 12
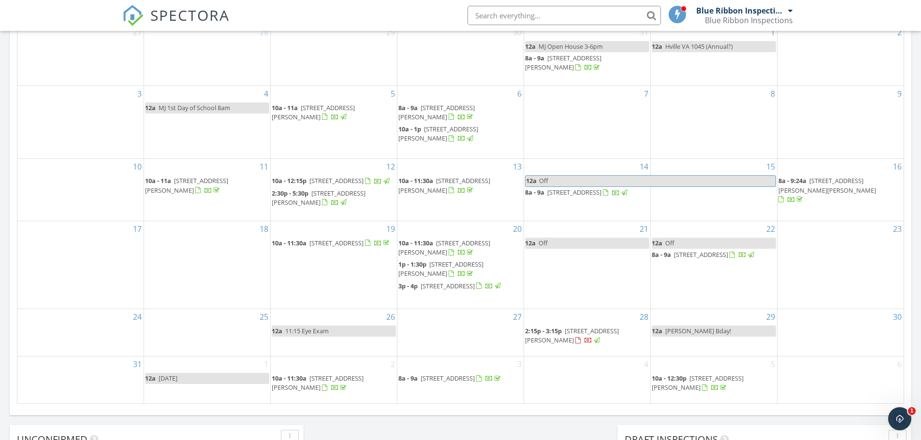
scroll to position [290, 0]
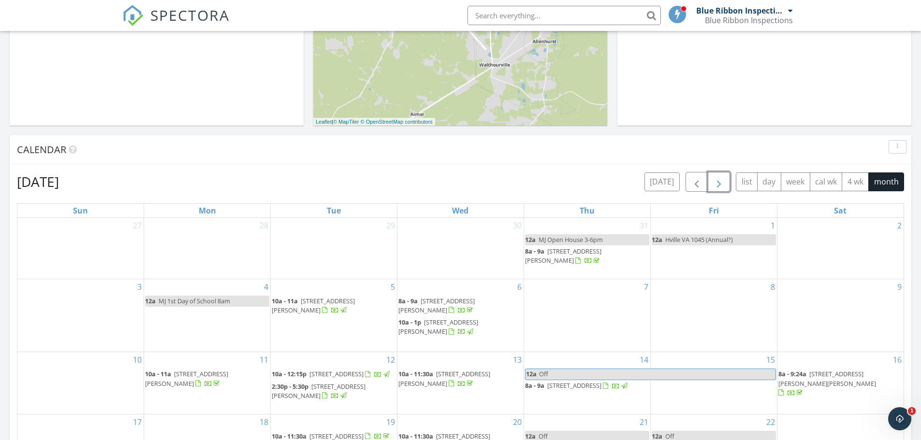
click at [716, 178] on span "button" at bounding box center [719, 182] width 12 height 12
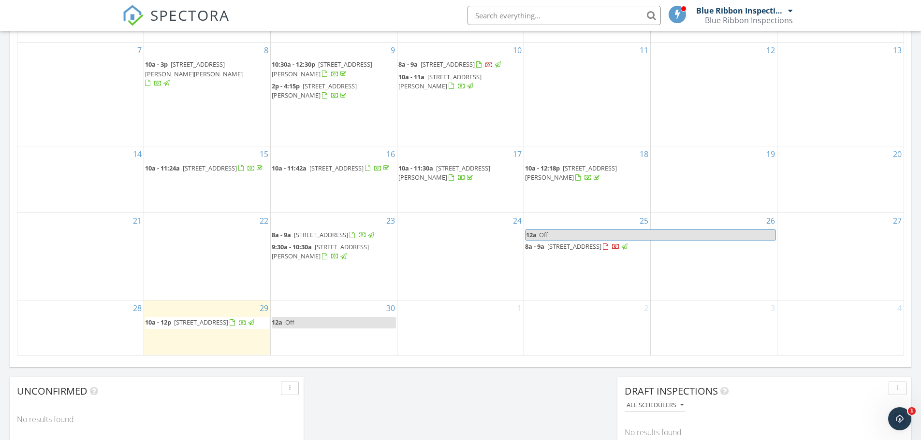
scroll to position [483, 0]
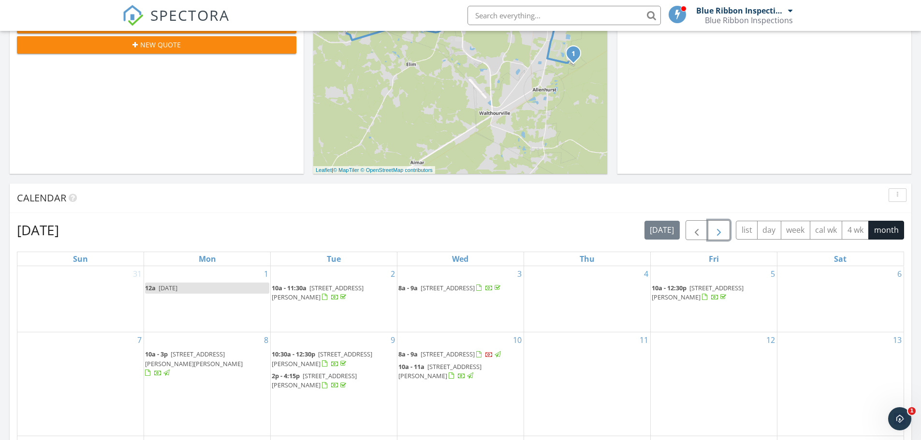
click at [712, 237] on button "button" at bounding box center [718, 230] width 23 height 20
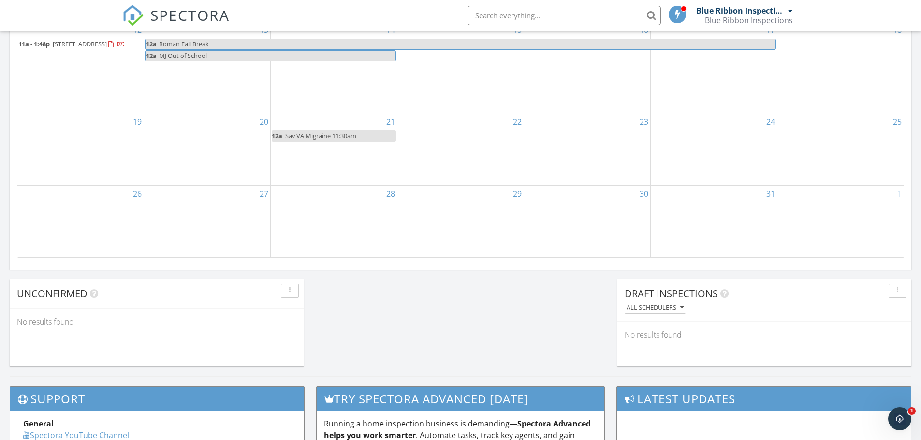
scroll to position [533, 0]
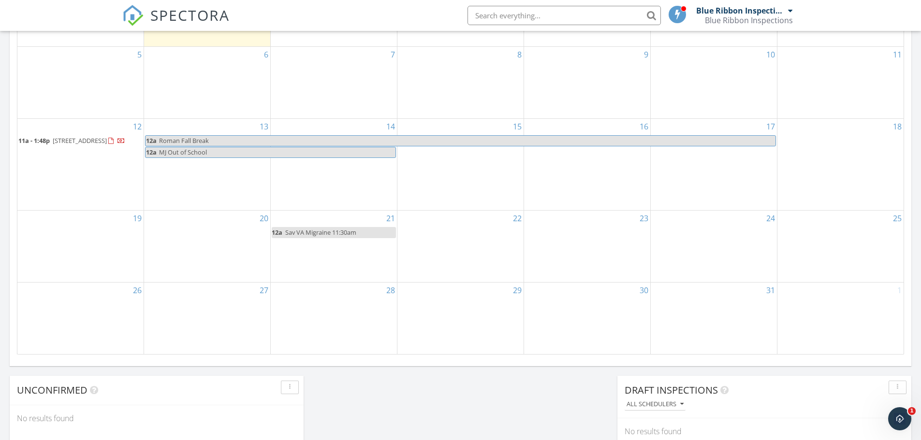
click at [98, 145] on span "356 Deer Meadow Way SE, Allenhurst 31301" at bounding box center [80, 140] width 54 height 9
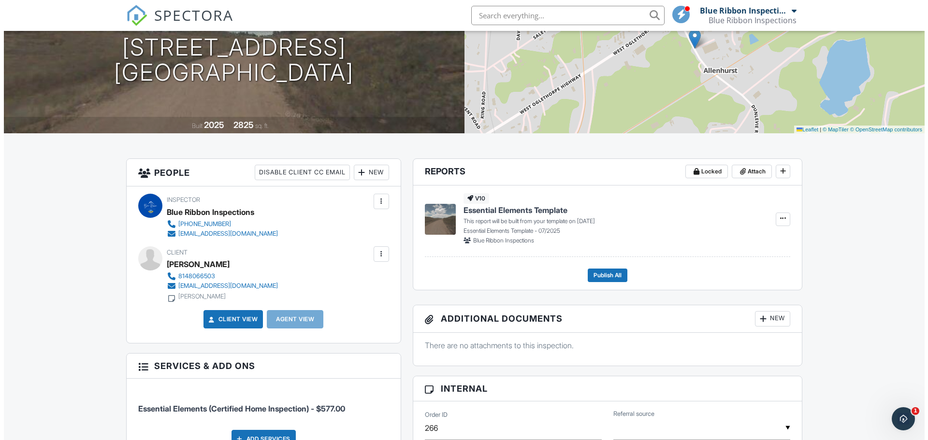
scroll to position [173, 0]
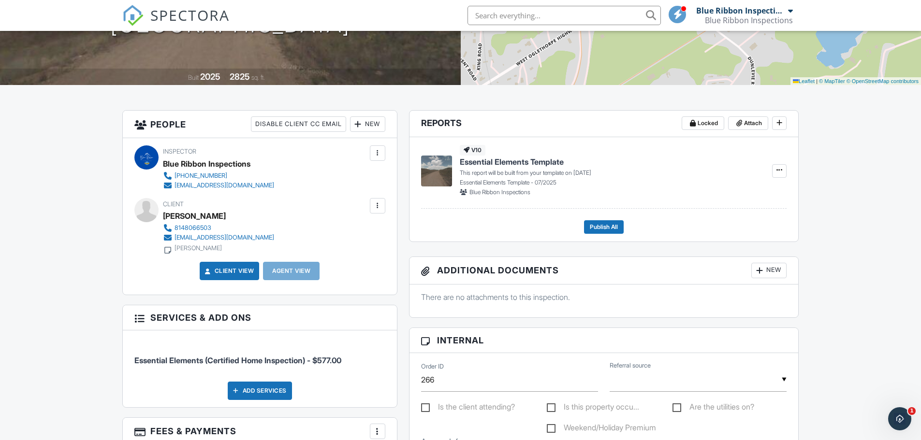
click at [363, 128] on div "New" at bounding box center [367, 123] width 35 height 15
click at [403, 178] on li "Client's Agent" at bounding box center [401, 178] width 95 height 24
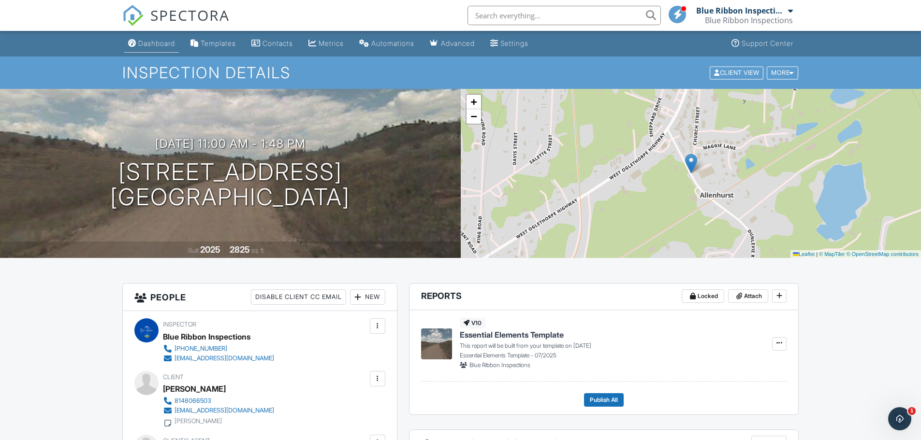
click at [161, 43] on div "Dashboard" at bounding box center [156, 43] width 37 height 8
